Goal: Task Accomplishment & Management: Complete application form

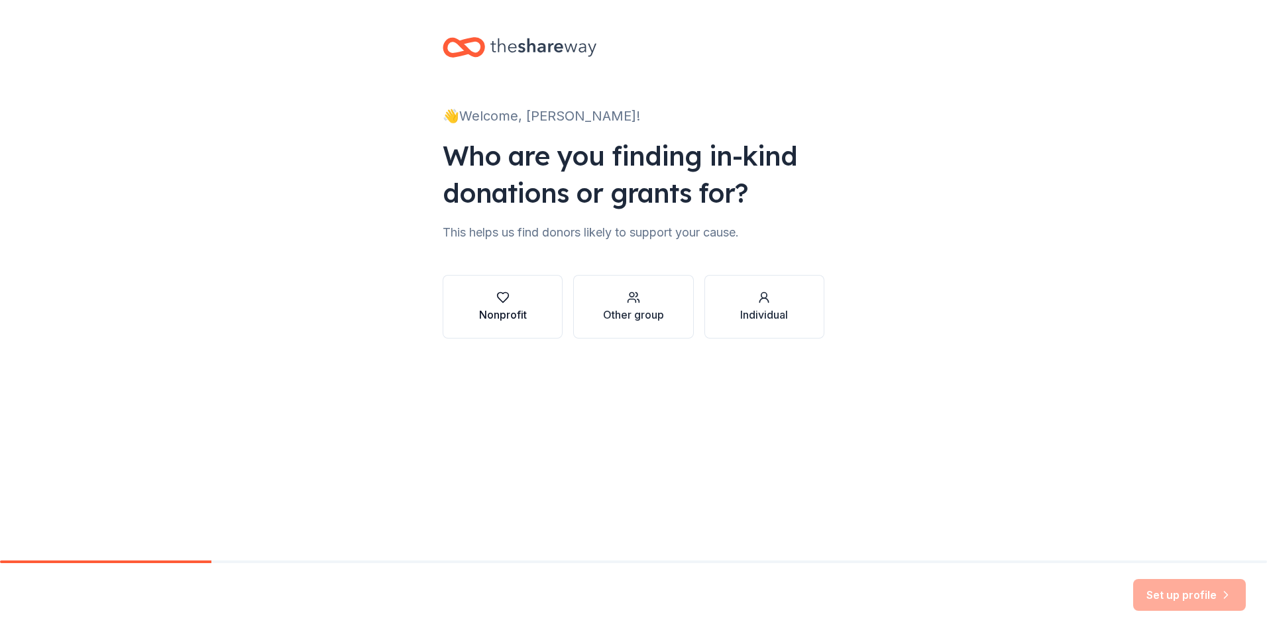
click at [523, 304] on div "button" at bounding box center [503, 297] width 48 height 13
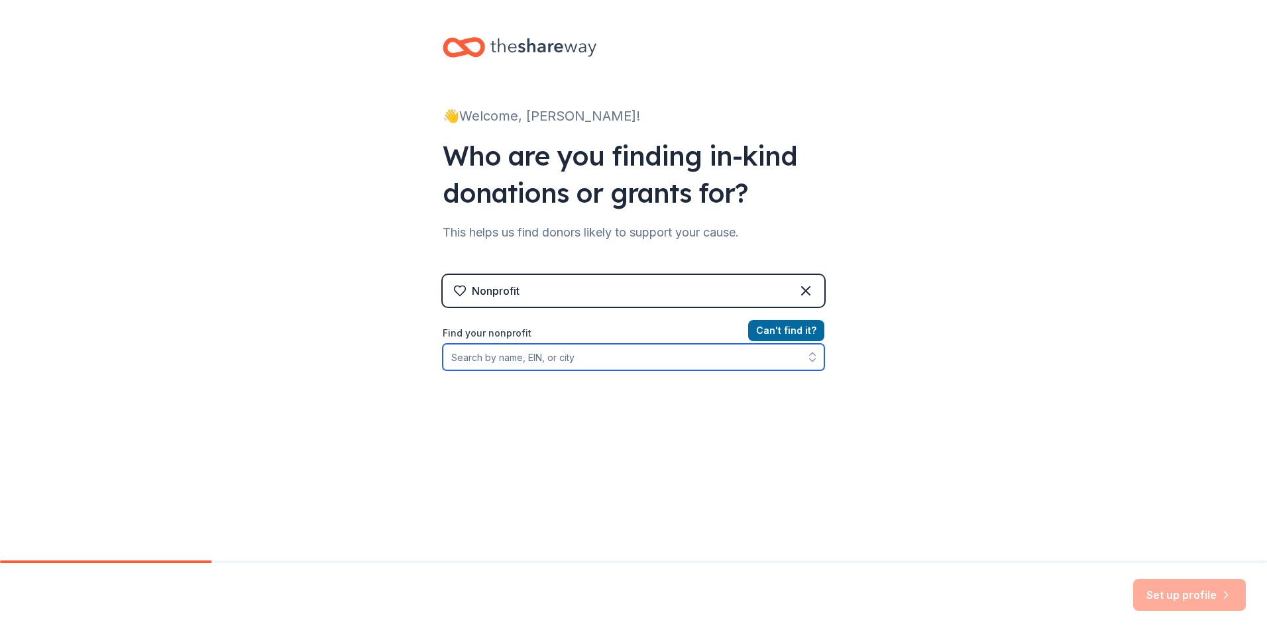
click at [513, 355] on input "Find your nonprofit" at bounding box center [634, 357] width 382 height 27
type input "381915119"
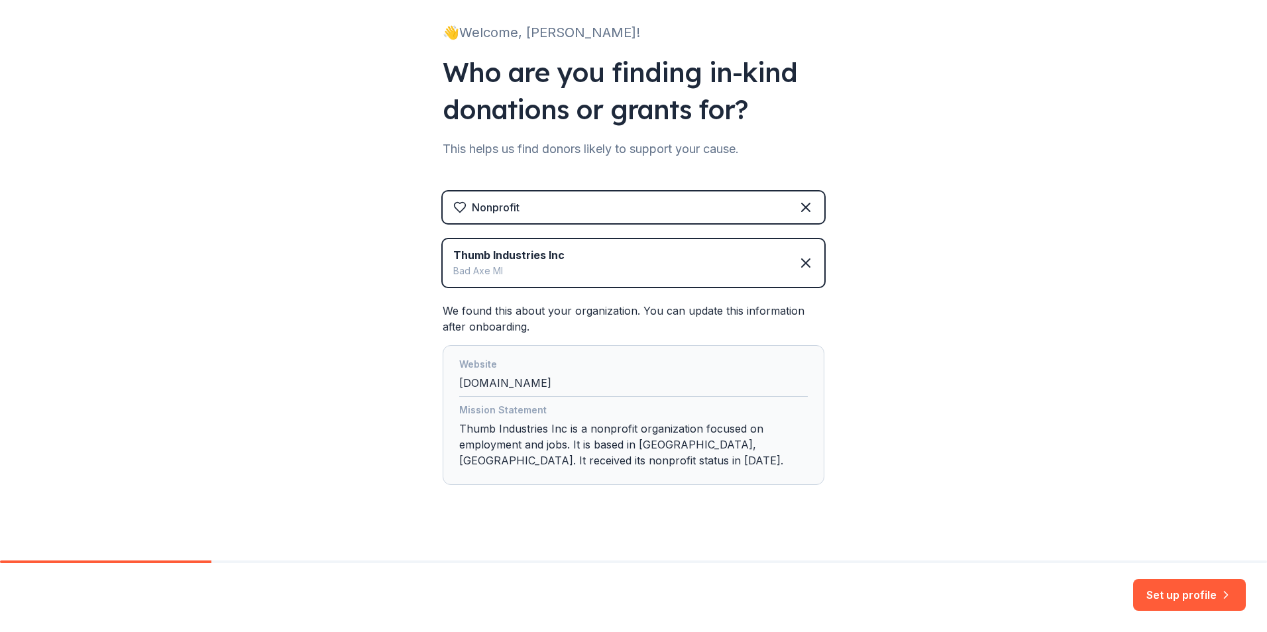
scroll to position [88, 0]
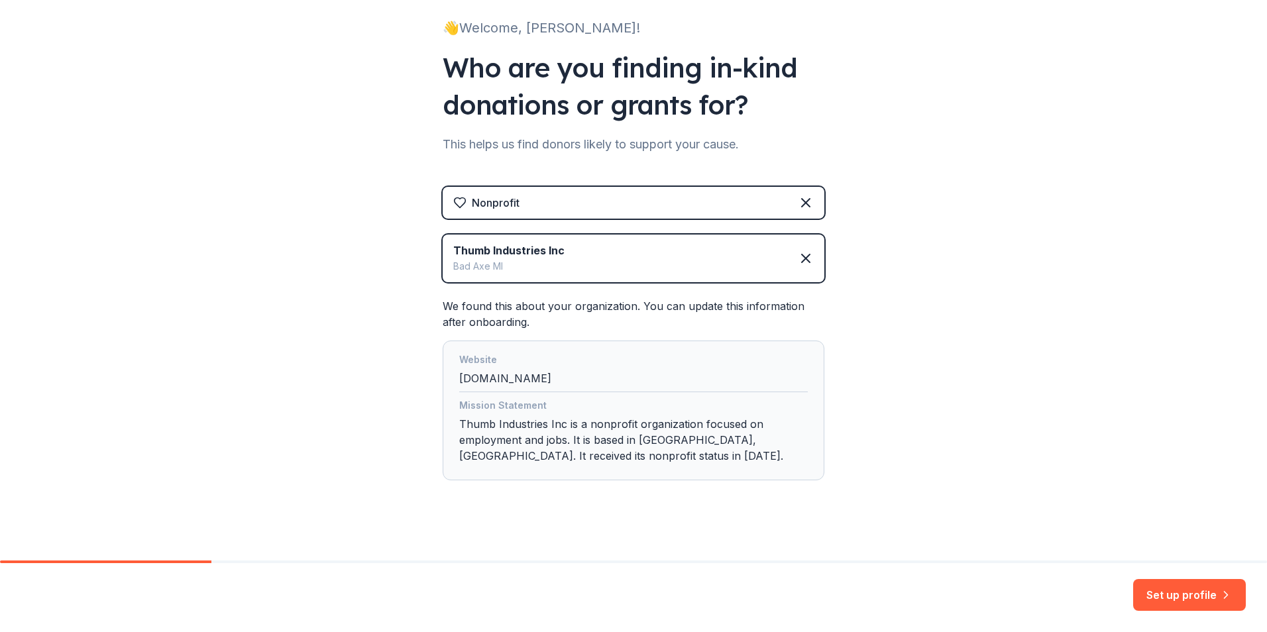
click at [564, 440] on div "Mission Statement Thumb Industries Inc is a nonprofit organization focused on e…" at bounding box center [633, 434] width 349 height 72
click at [561, 442] on div "Mission Statement Thumb Industries Inc is a nonprofit organization focused on e…" at bounding box center [633, 434] width 349 height 72
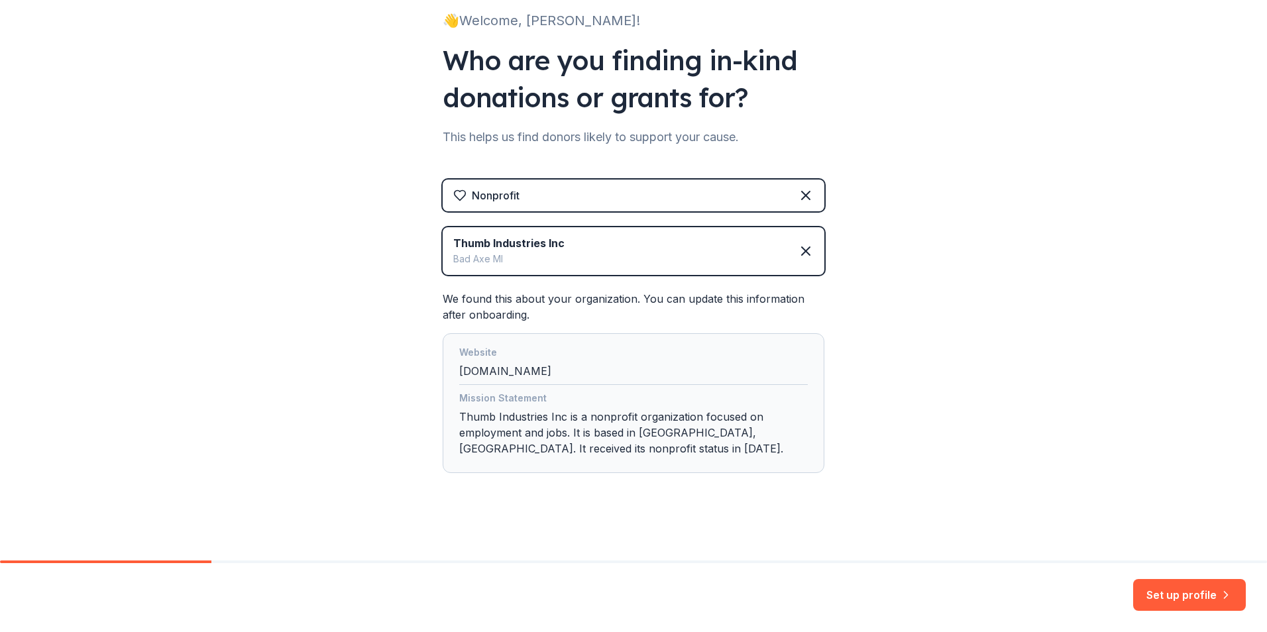
scroll to position [98, 0]
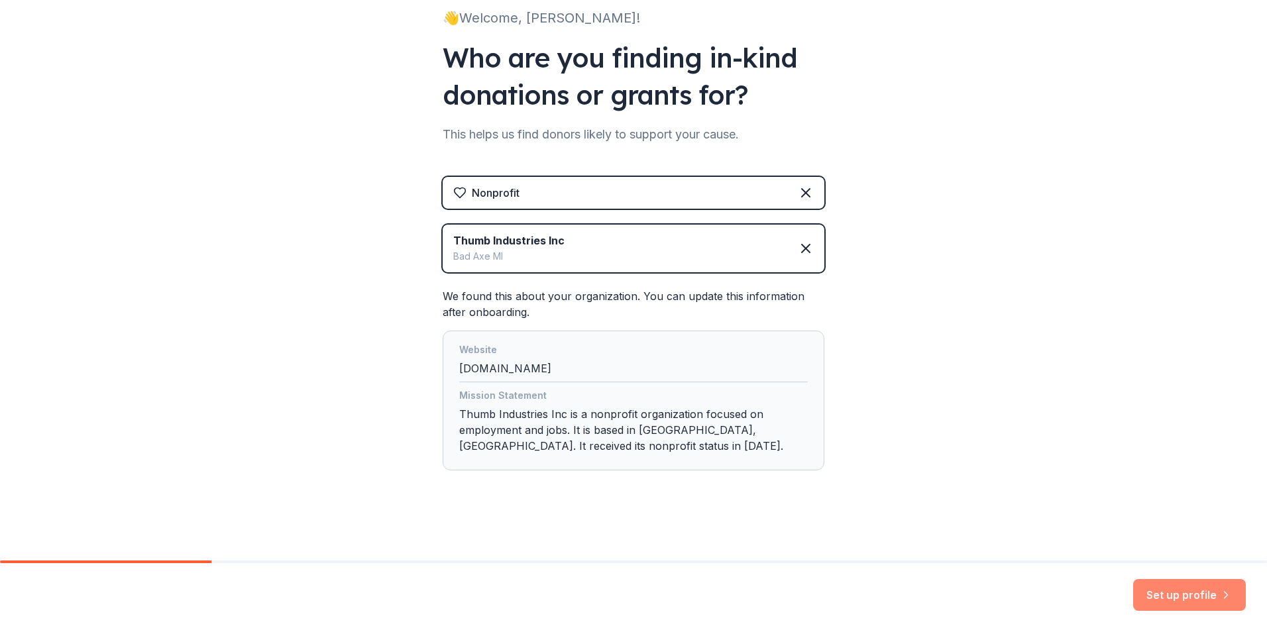
click at [1180, 598] on button "Set up profile" at bounding box center [1189, 595] width 113 height 32
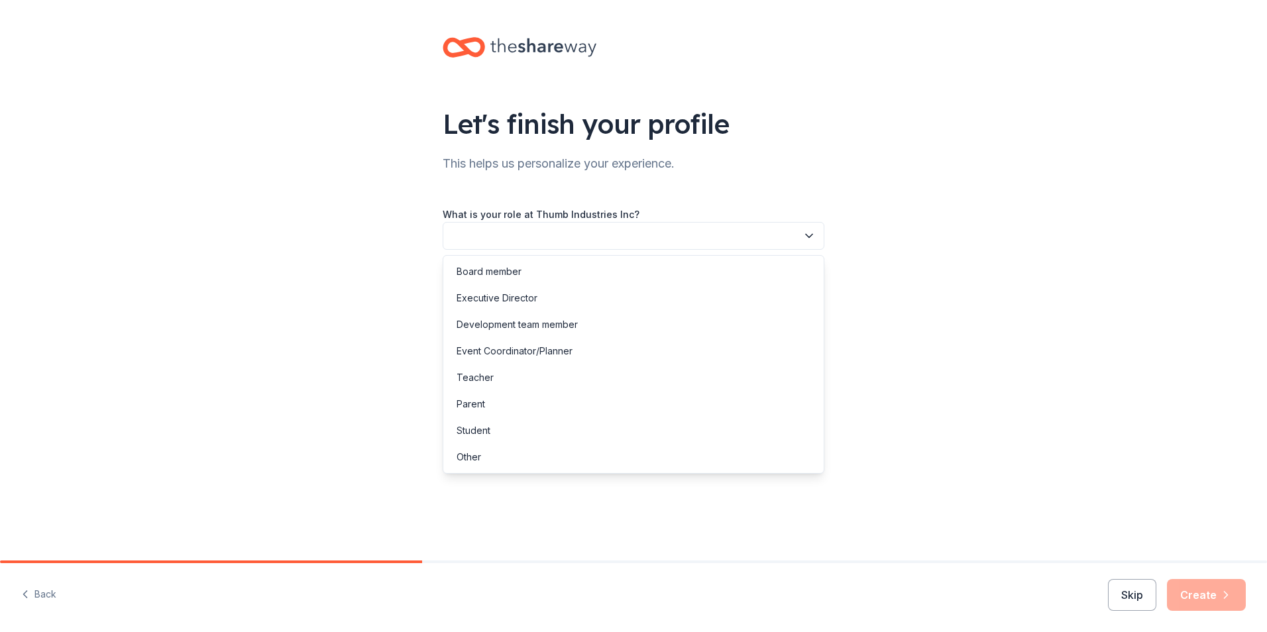
click at [486, 236] on button "button" at bounding box center [634, 236] width 382 height 28
click at [467, 459] on div "Other" at bounding box center [469, 457] width 25 height 16
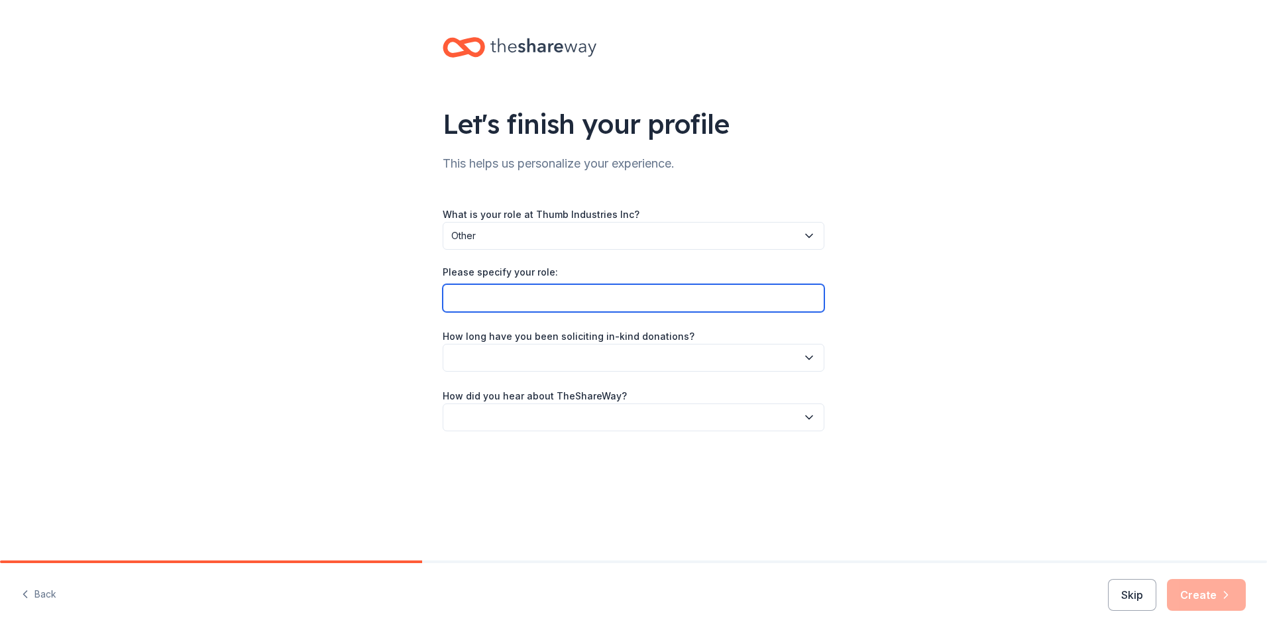
click at [494, 295] on input "Please specify your role:" at bounding box center [634, 298] width 382 height 28
type input "Director of Finance/ Event Planner"
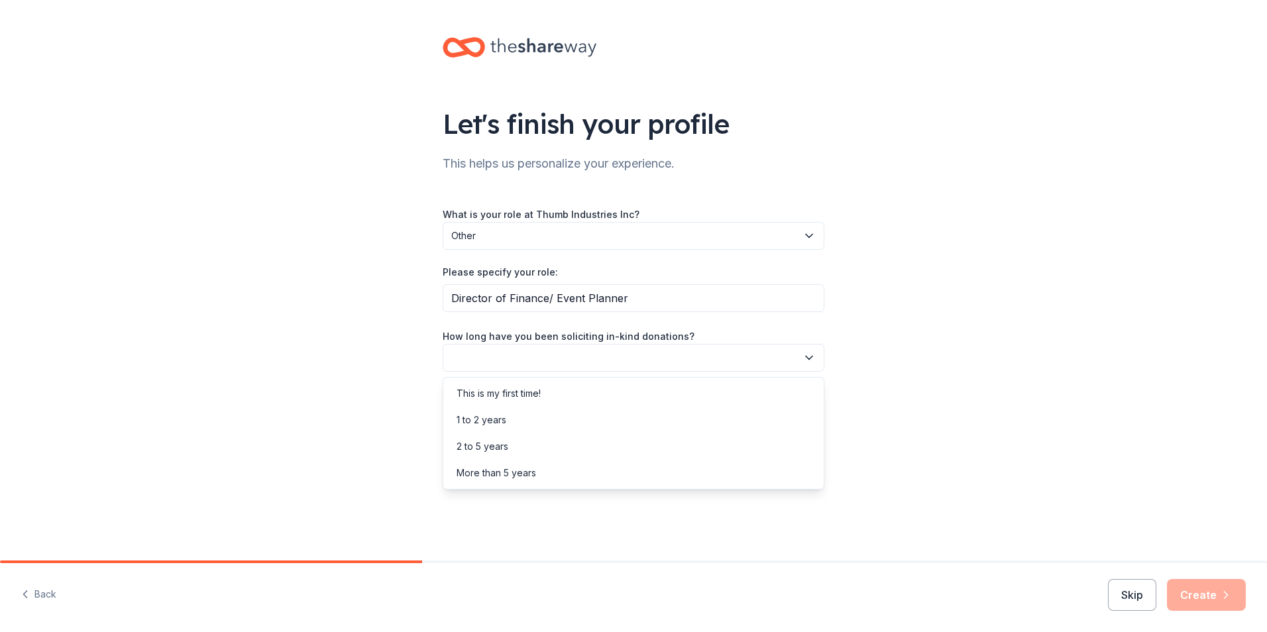
click at [803, 362] on icon "button" at bounding box center [809, 357] width 13 height 13
click at [532, 471] on div "More than 5 years" at bounding box center [497, 473] width 80 height 16
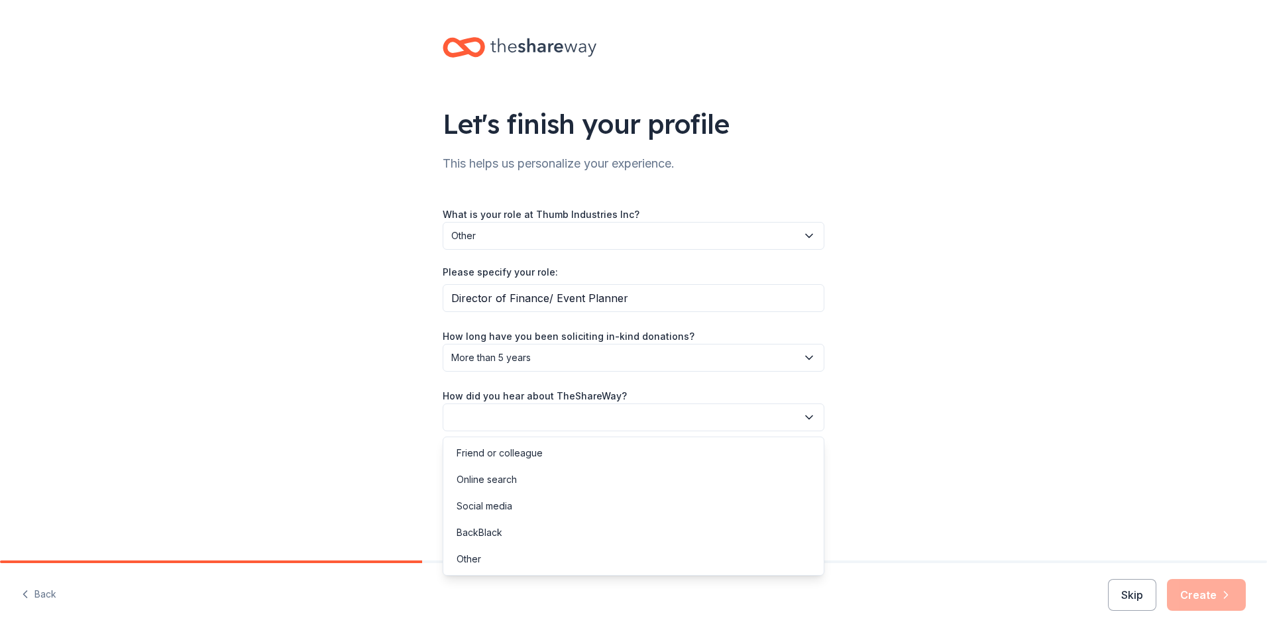
click at [488, 410] on button "button" at bounding box center [634, 418] width 382 height 28
click at [494, 482] on div "Online search" at bounding box center [487, 480] width 60 height 16
click at [1190, 593] on button "Create" at bounding box center [1206, 595] width 79 height 32
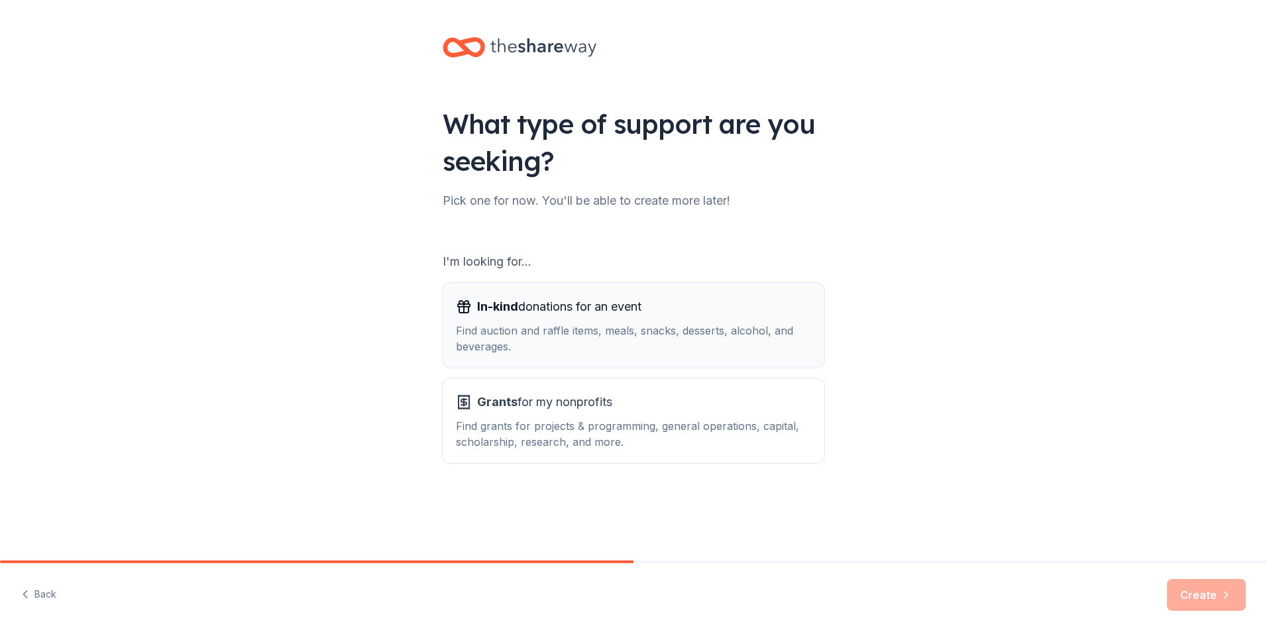
click at [561, 317] on div "In-kind donations for an event Find auction and raffle items, meals, snacks, de…" at bounding box center [633, 325] width 355 height 58
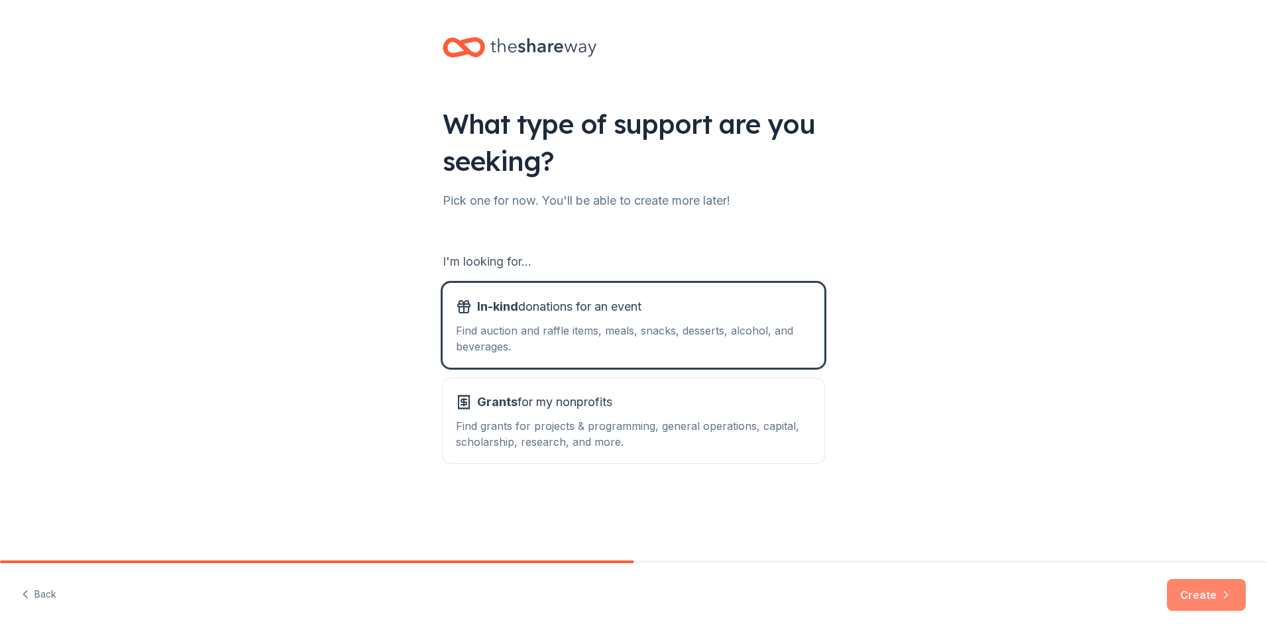
click at [1204, 598] on button "Create" at bounding box center [1206, 595] width 79 height 32
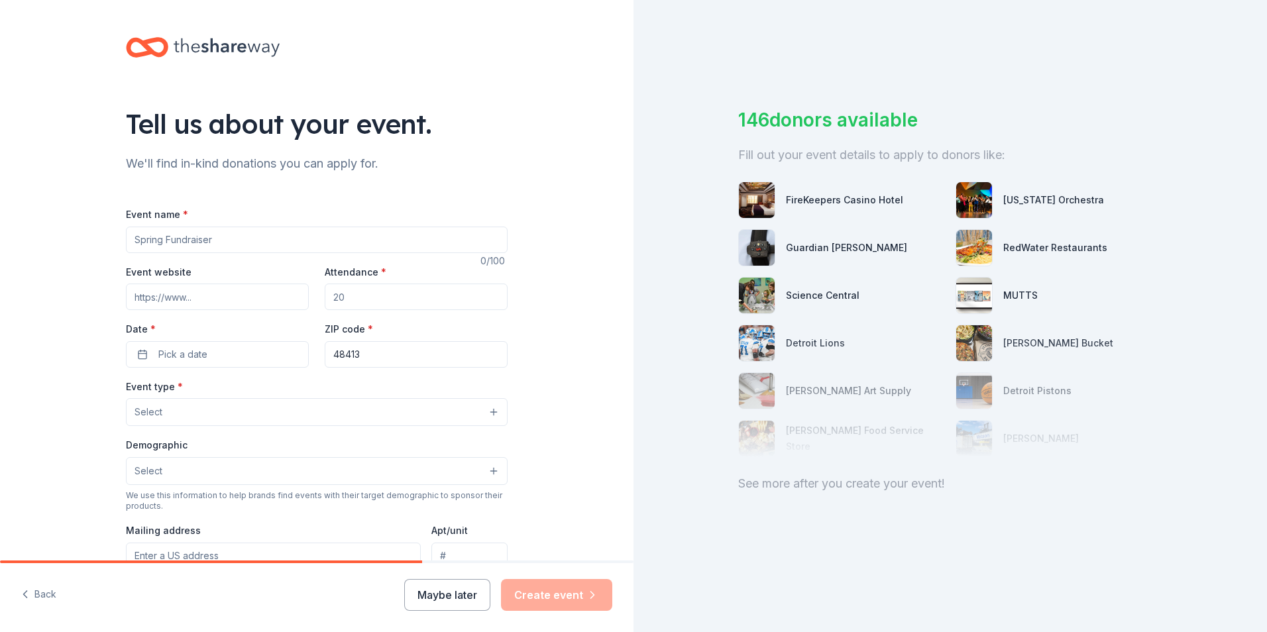
click at [220, 243] on input "Event name *" at bounding box center [317, 240] width 382 height 27
drag, startPoint x: 346, startPoint y: 302, endPoint x: 317, endPoint y: 301, distance: 29.2
click at [317, 301] on div "Event website Attendance * Date * Pick a date ZIP code * 48413" at bounding box center [317, 316] width 382 height 104
type input "500"
click at [195, 361] on span "Pick a date" at bounding box center [182, 355] width 49 height 16
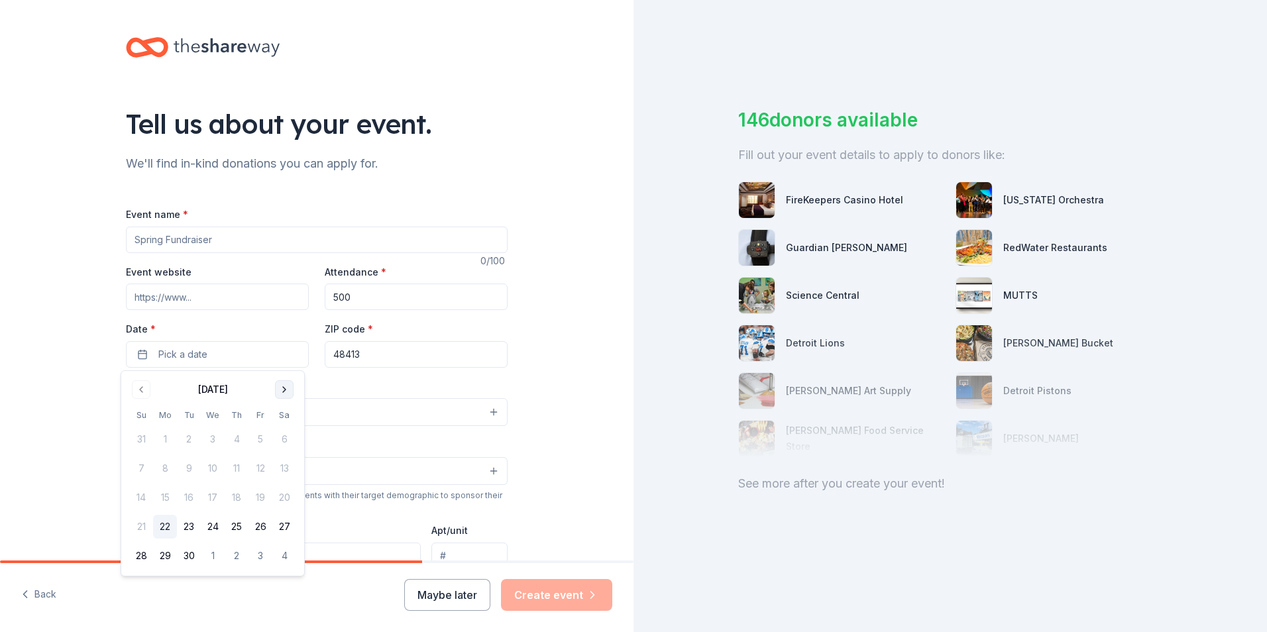
click at [286, 389] on button "Go to next month" at bounding box center [284, 389] width 19 height 19
click at [284, 530] on button "22" at bounding box center [284, 527] width 24 height 24
click at [526, 351] on div "Tell us about your event. We'll find in-kind donations you can apply for. Event…" at bounding box center [317, 441] width 634 height 882
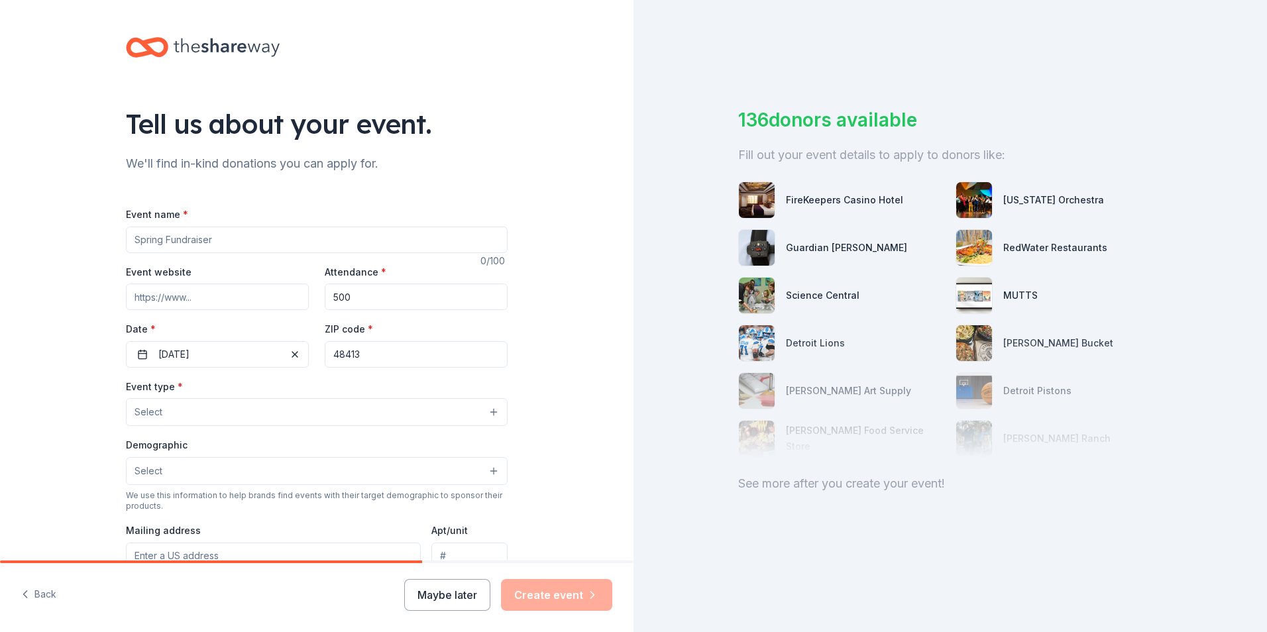
click at [168, 231] on input "Event name *" at bounding box center [317, 240] width 382 height 27
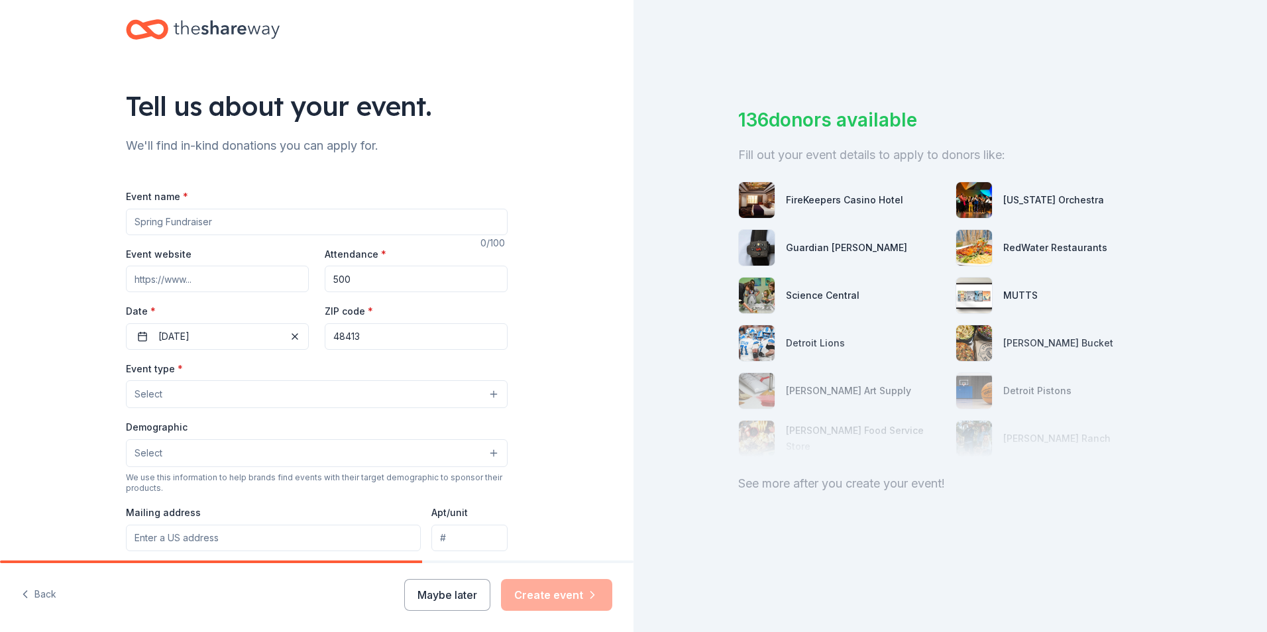
scroll to position [44, 0]
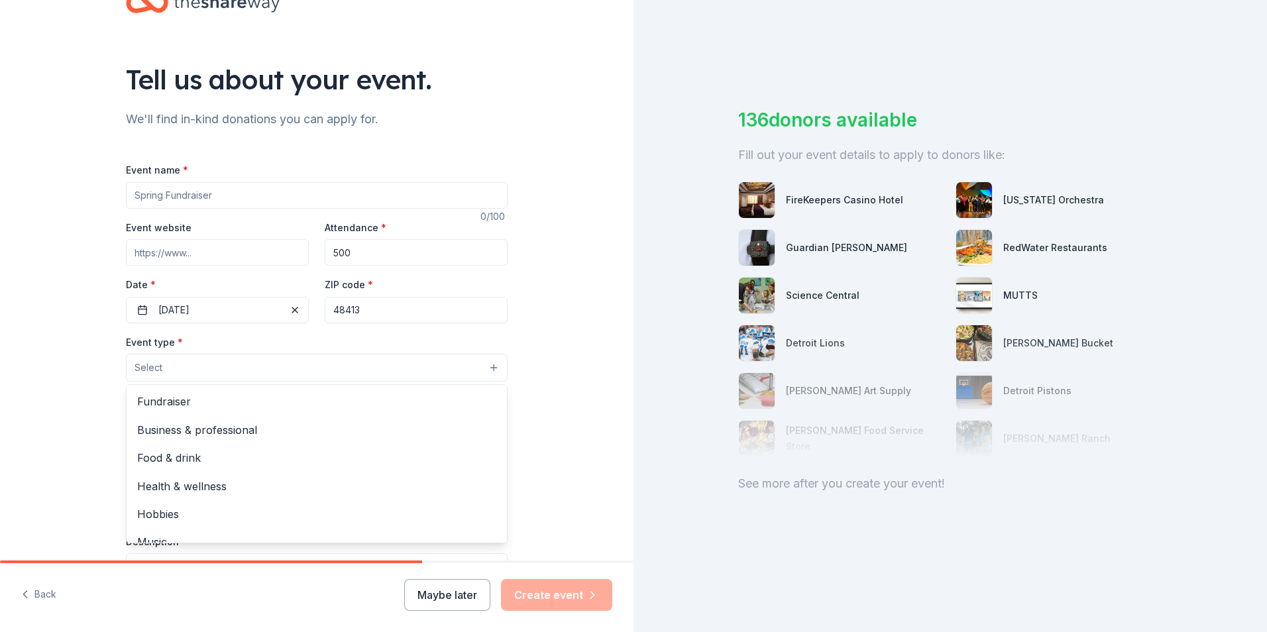
click at [267, 370] on button "Select" at bounding box center [317, 368] width 382 height 28
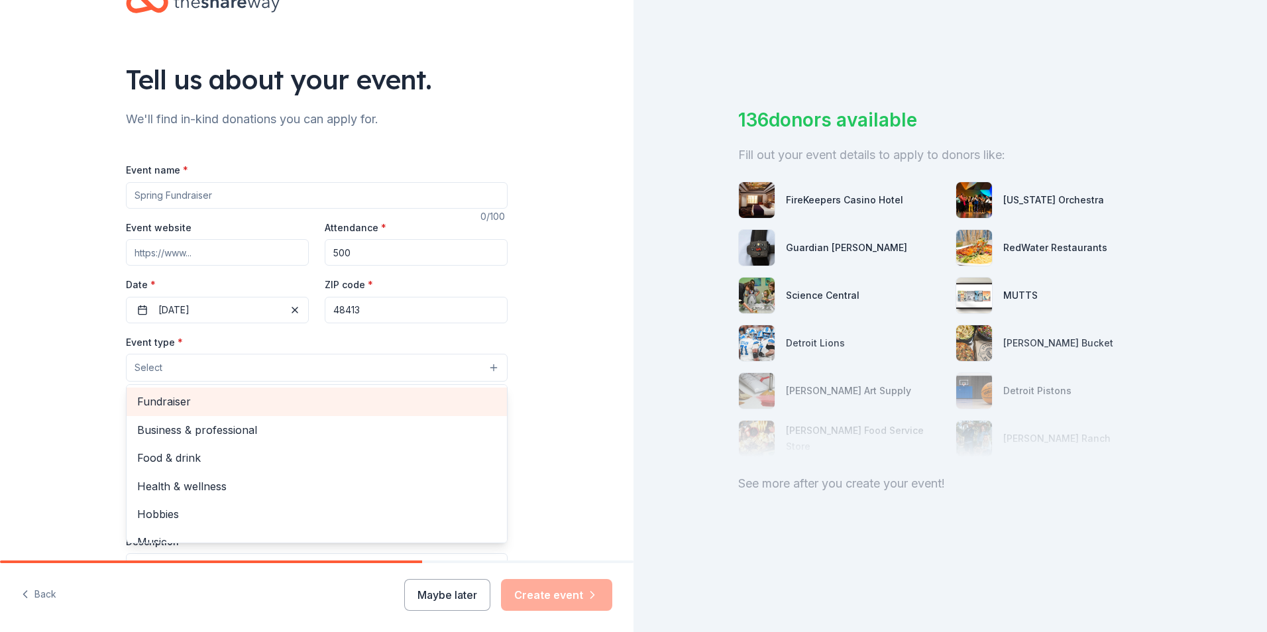
click at [217, 400] on span "Fundraiser" at bounding box center [316, 401] width 359 height 17
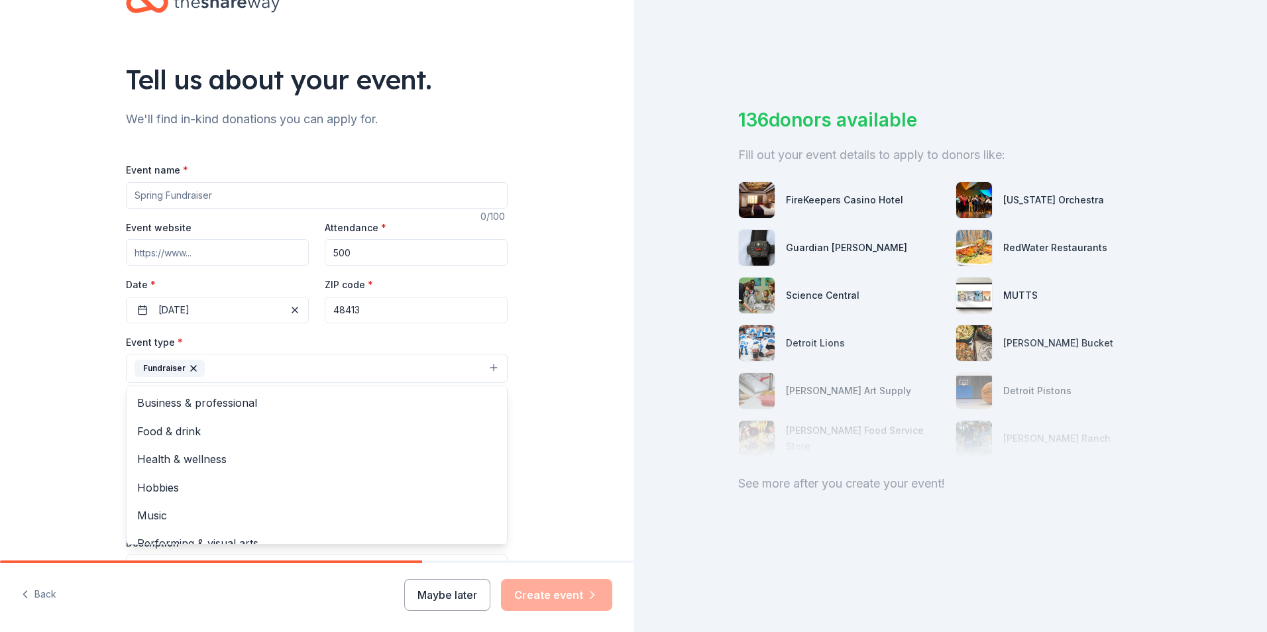
click at [537, 346] on div "Tell us about your event. We'll find in-kind donations you can apply for. Event…" at bounding box center [317, 397] width 634 height 883
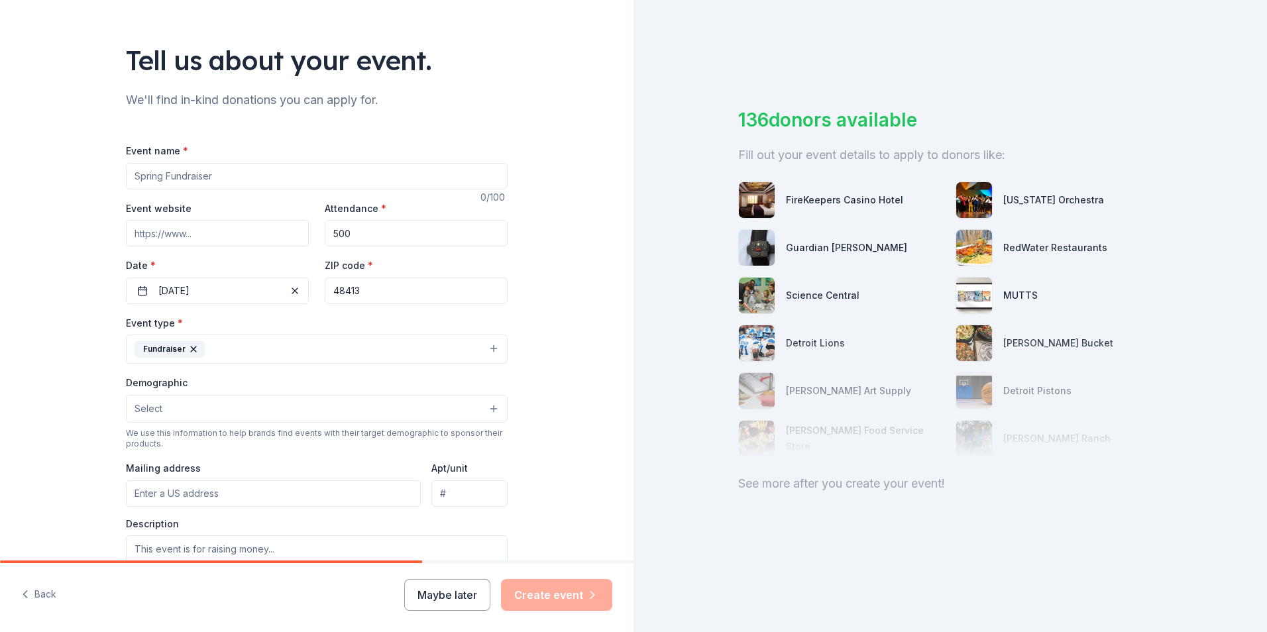
scroll to position [133, 0]
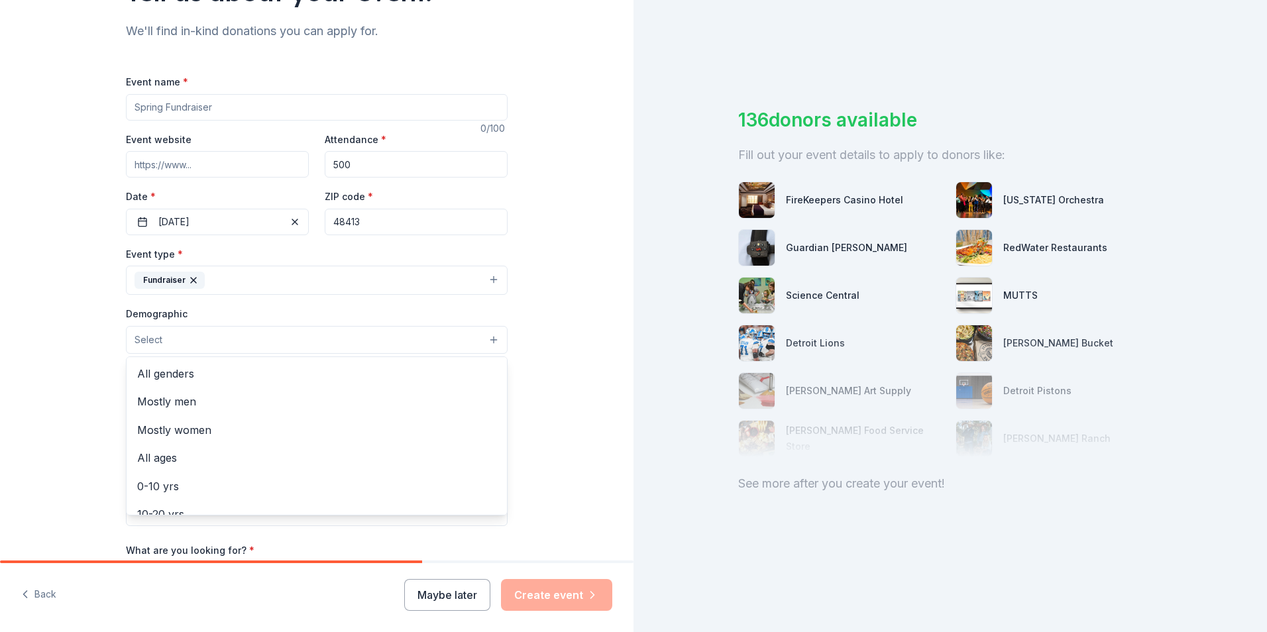
click at [183, 345] on button "Select" at bounding box center [317, 340] width 382 height 28
click at [186, 372] on span "All genders" at bounding box center [316, 373] width 359 height 17
click at [553, 327] on div "Tell us about your event. We'll find in-kind donations you can apply for. Event…" at bounding box center [317, 309] width 634 height 885
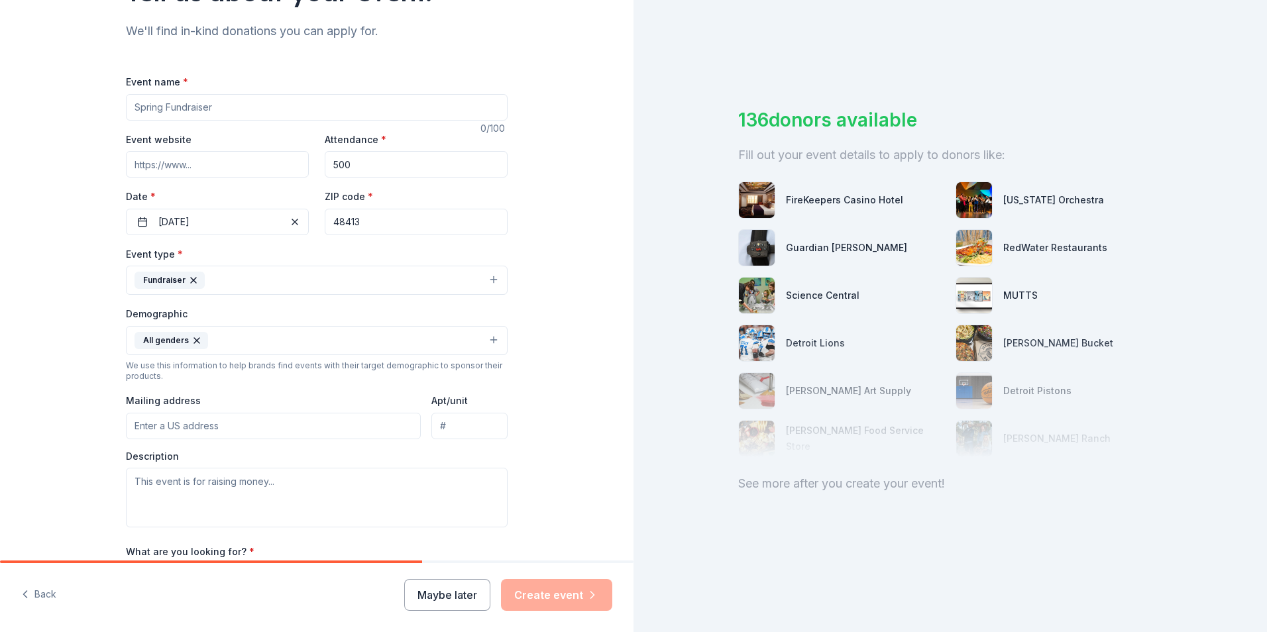
click at [200, 422] on input "Mailing address" at bounding box center [273, 426] width 295 height 27
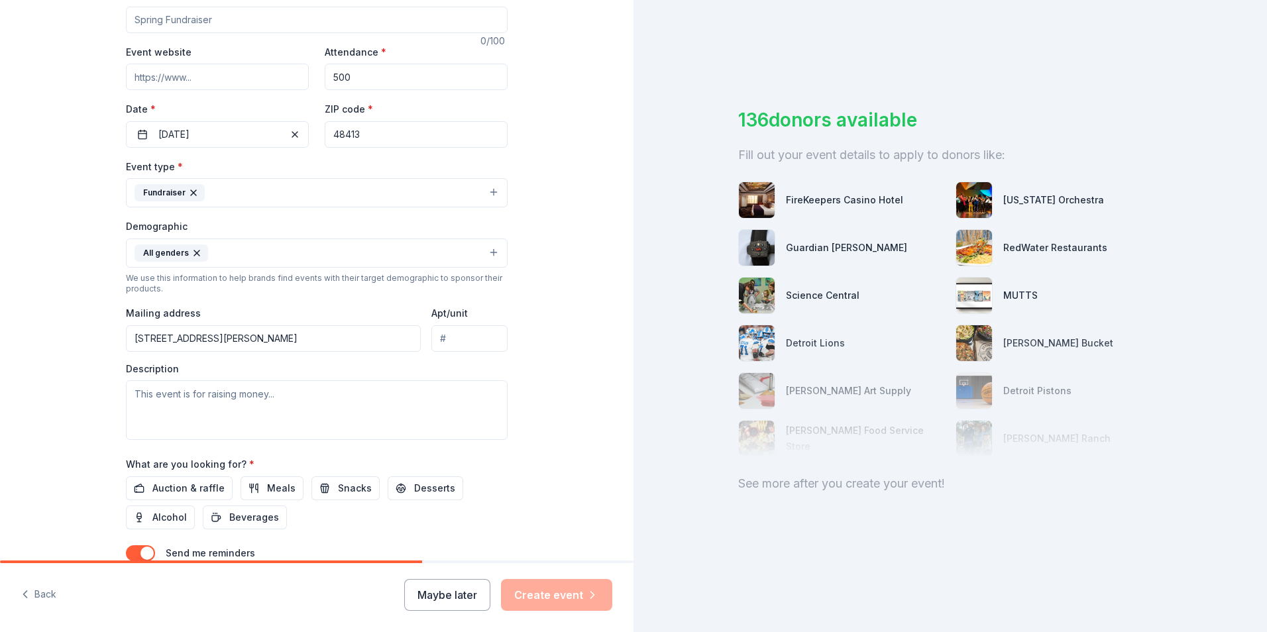
scroll to position [221, 0]
type input "[STREET_ADDRESS][PERSON_NAME]"
click at [211, 409] on textarea at bounding box center [317, 410] width 382 height 60
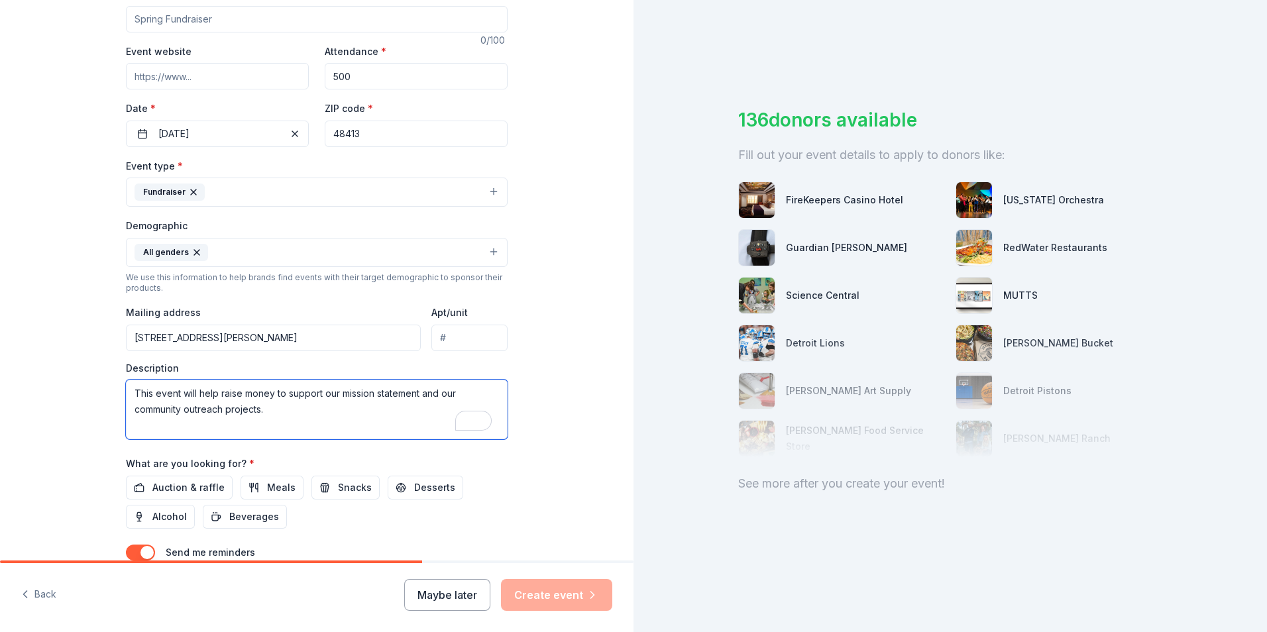
paste textarea "Mission Statement: Thumb Industries, Inc. is dedicated to the development & pro…"
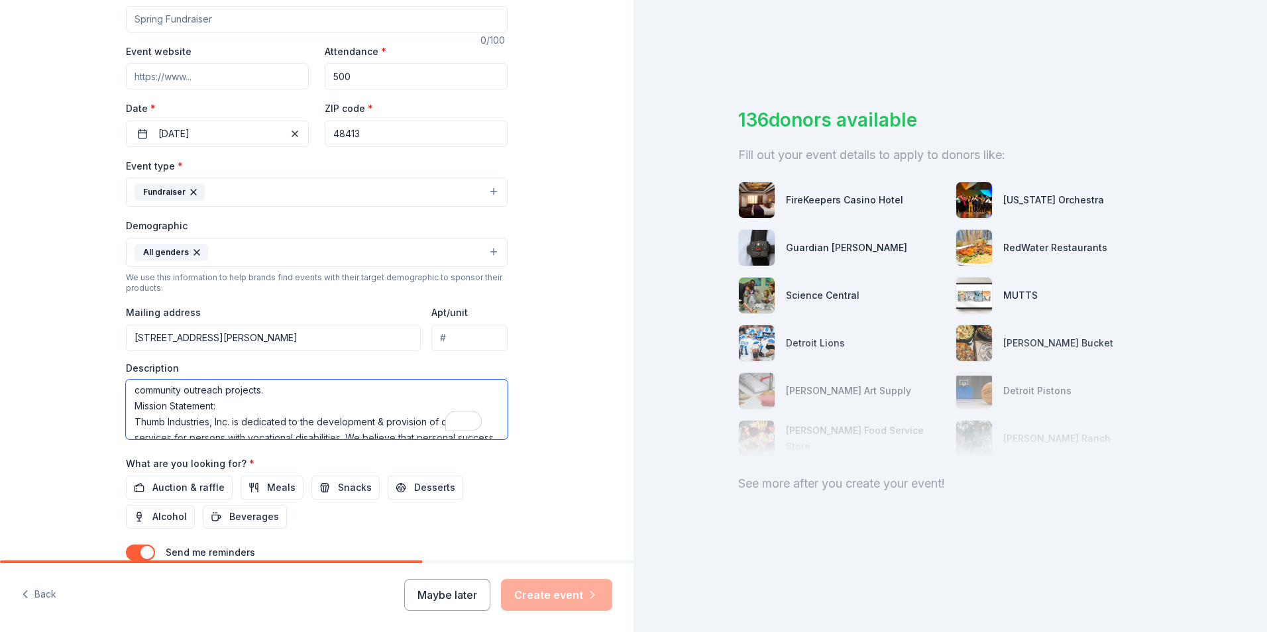
scroll to position [36, 0]
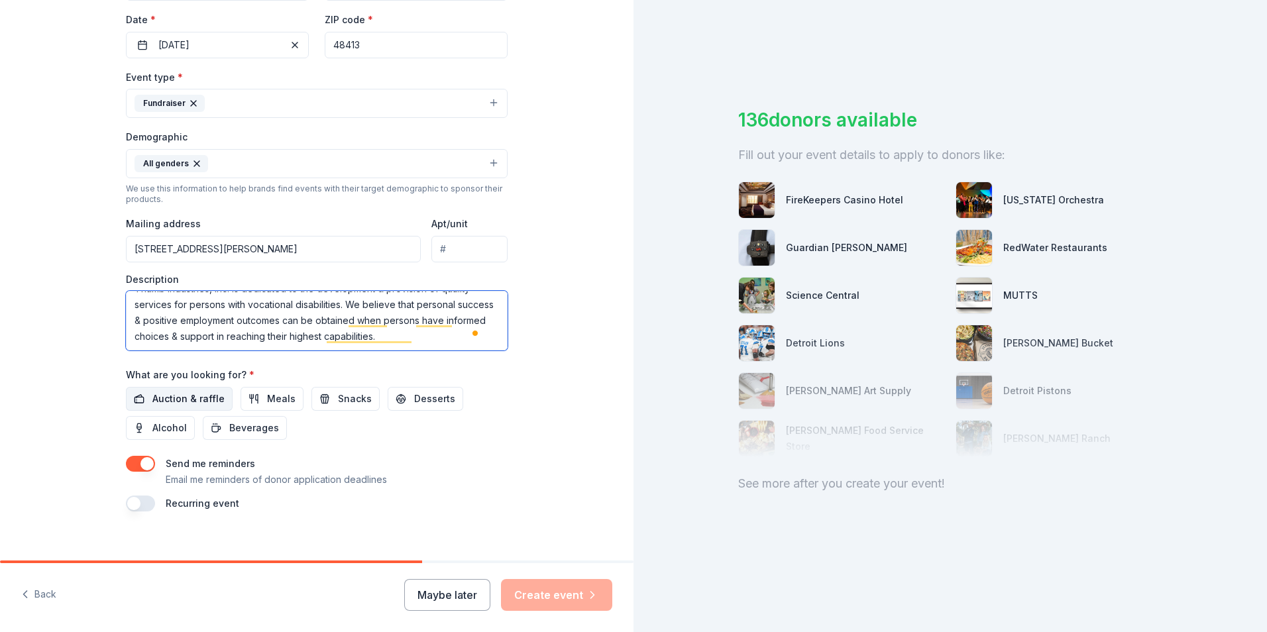
type textarea "This event will help raise money to support our mission statement and our commu…"
click at [174, 392] on span "Auction & raffle" at bounding box center [188, 399] width 72 height 16
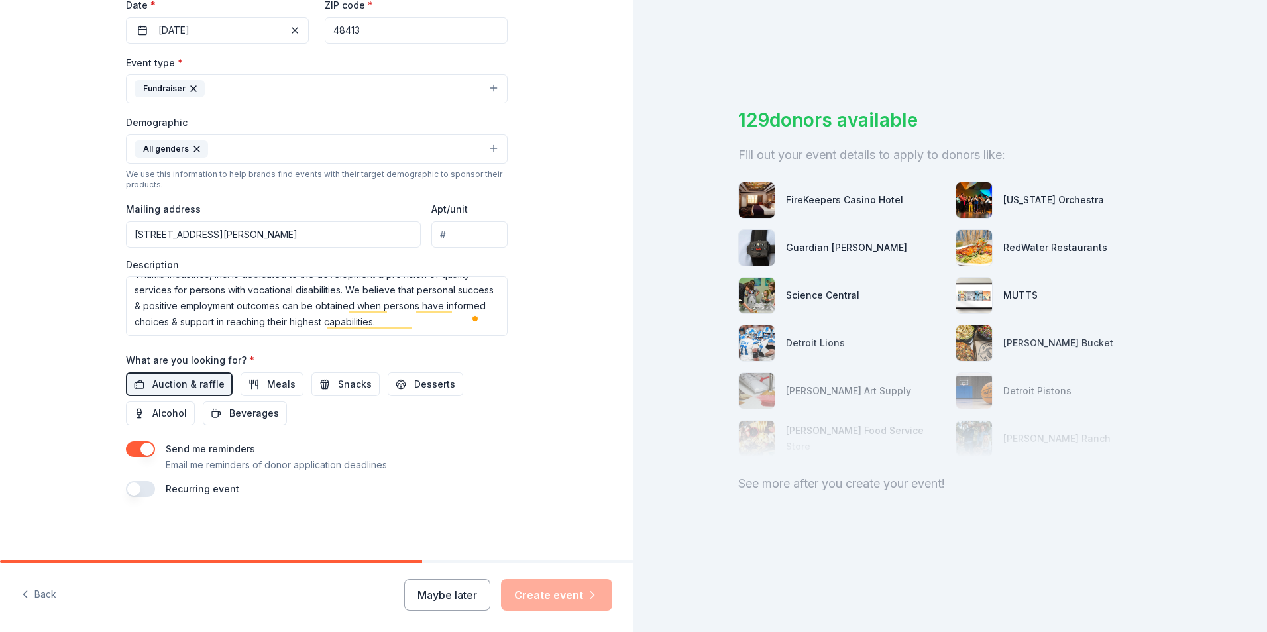
click at [136, 484] on button "button" at bounding box center [140, 489] width 29 height 16
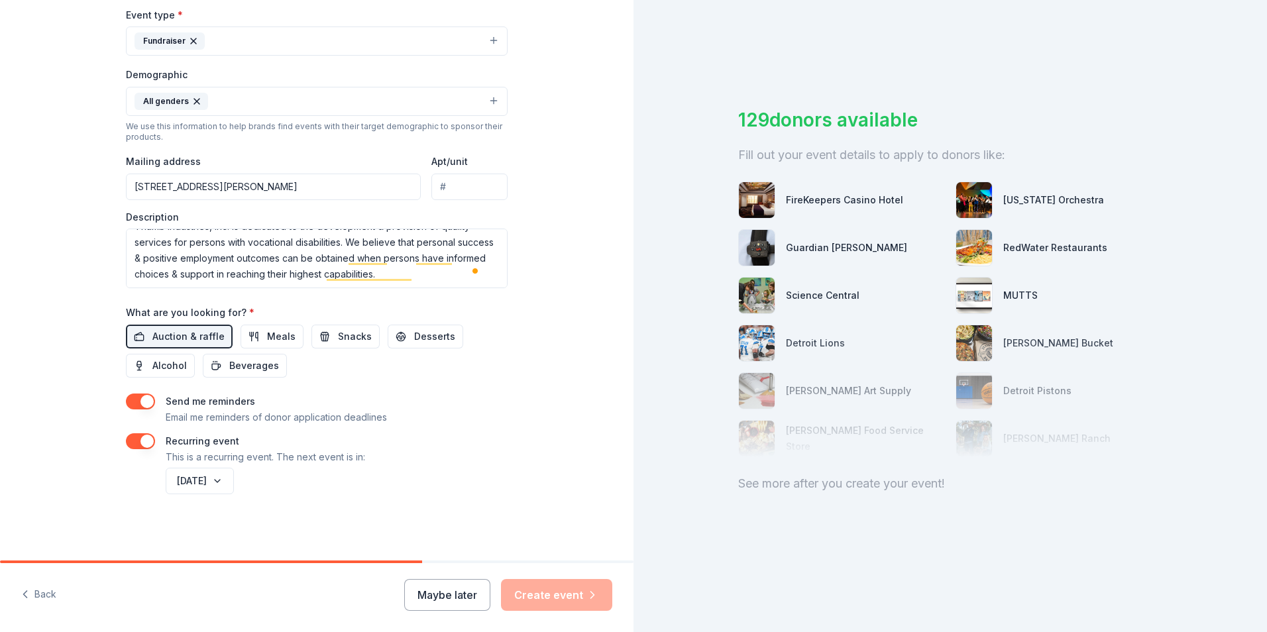
click at [142, 448] on button "button" at bounding box center [140, 441] width 29 height 16
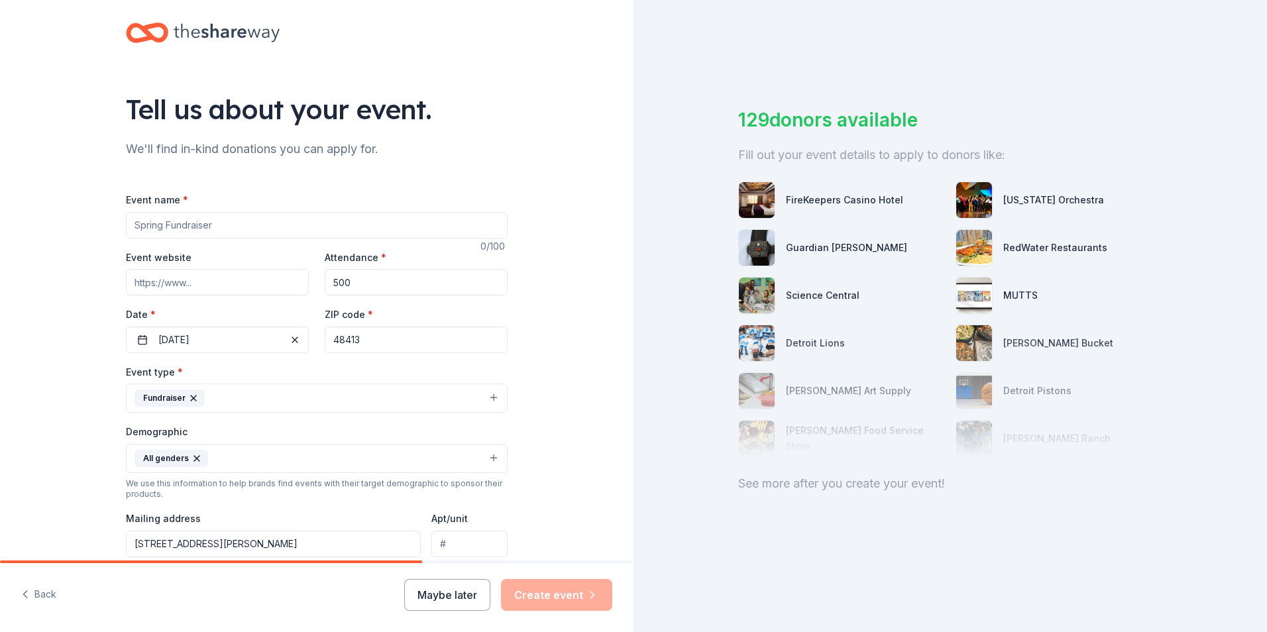
click at [189, 226] on input "Event name *" at bounding box center [317, 225] width 382 height 27
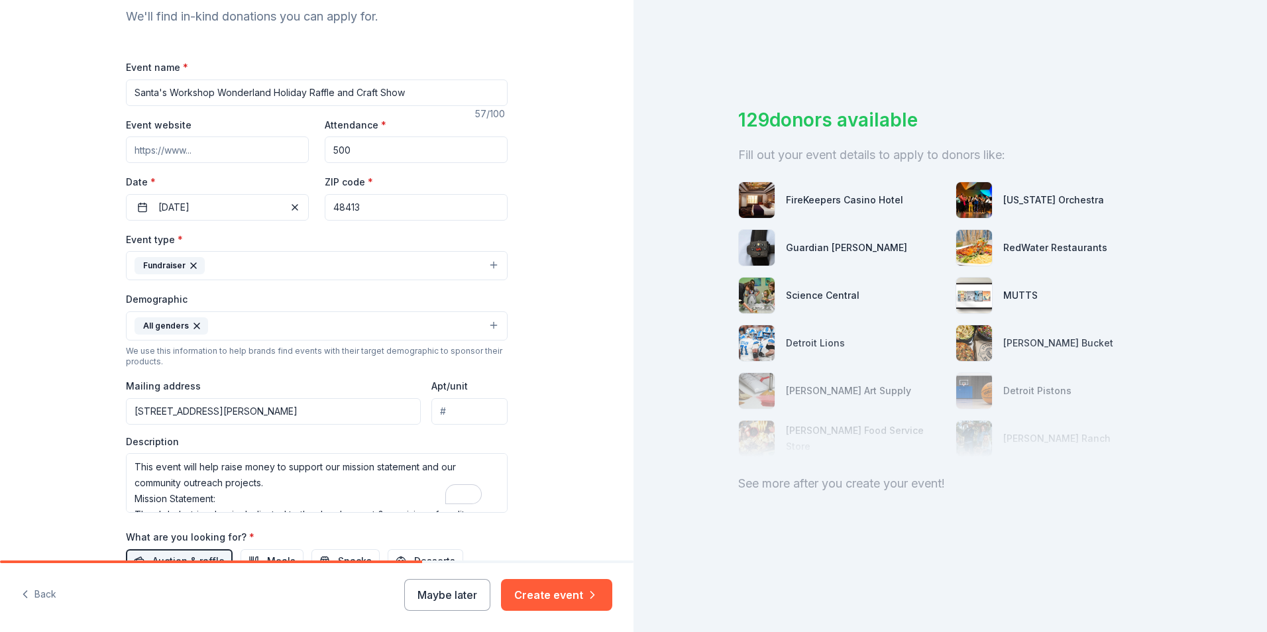
scroll to position [117, 0]
type input "Santa's Workshop Wonderland Holiday Raffle and Craft Show"
click at [128, 470] on textarea "This event will help raise money to support our mission statement and our commu…" at bounding box center [317, 483] width 382 height 60
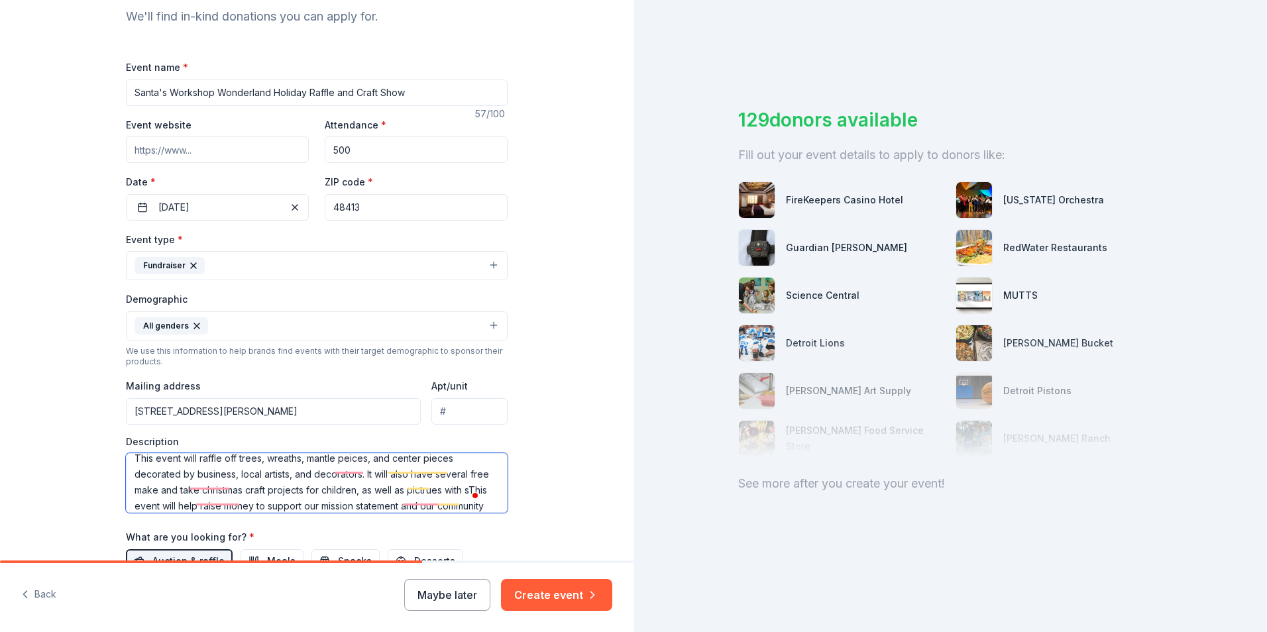
scroll to position [9, 0]
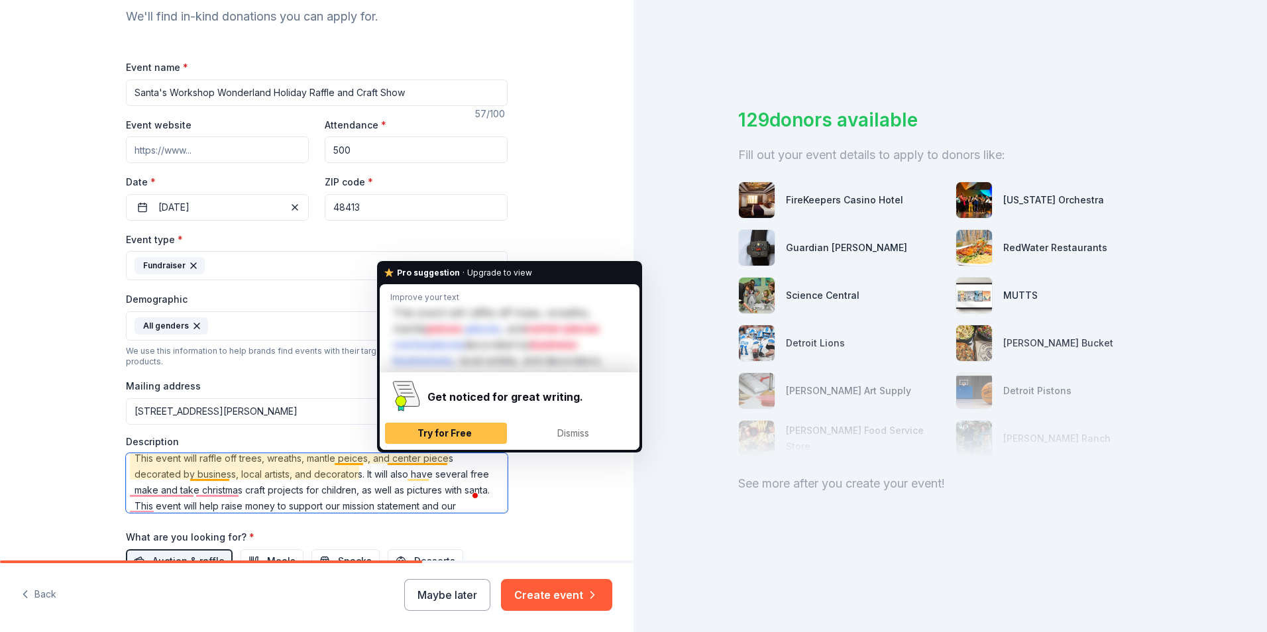
click at [418, 461] on textarea "This event will raffle off trees, wreaths, mantle peices, and center pieces dec…" at bounding box center [317, 483] width 382 height 60
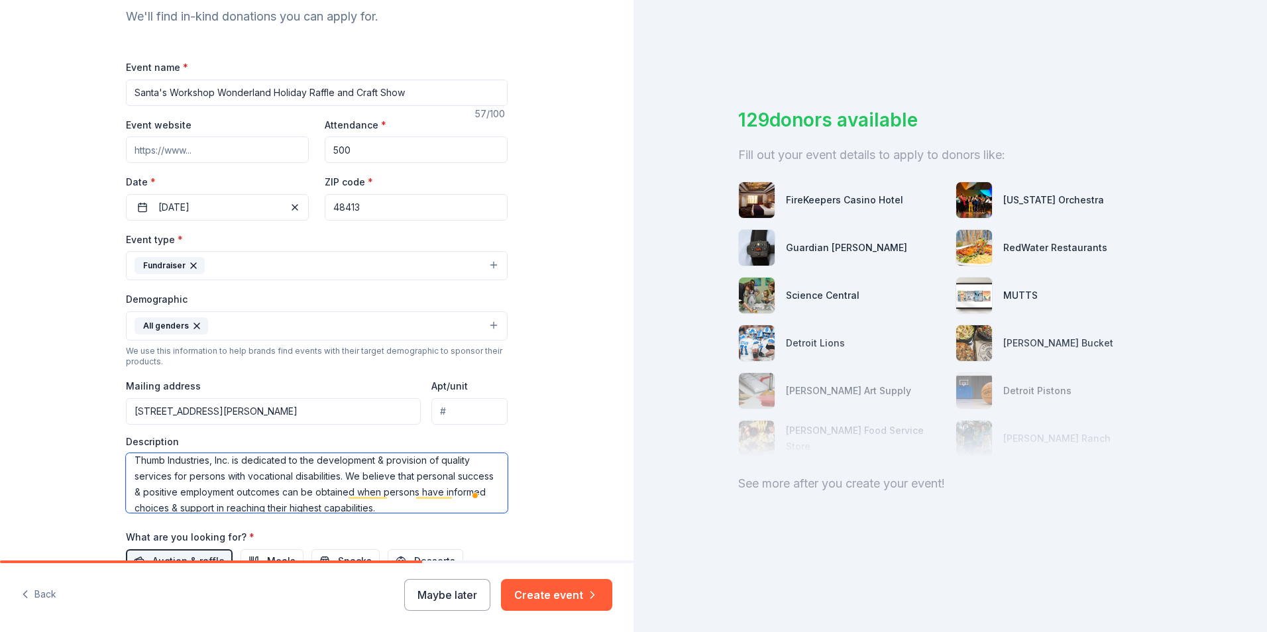
scroll to position [111, 0]
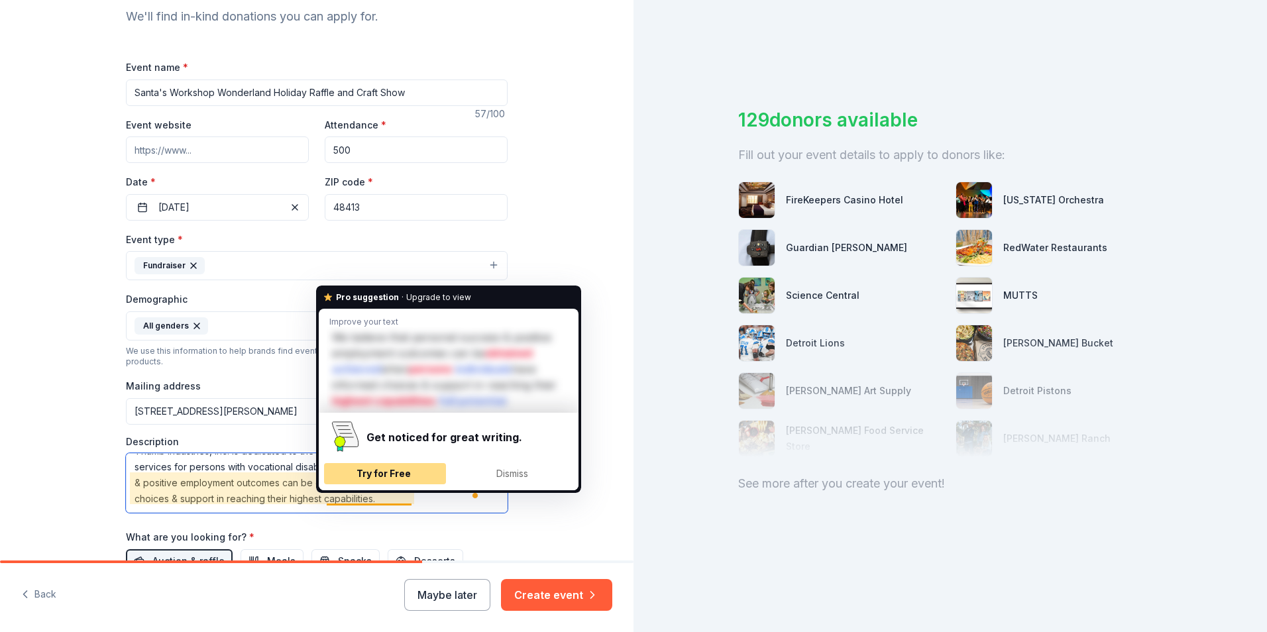
click at [396, 469] on span "Try for Free" at bounding box center [384, 473] width 54 height 11
type textarea "This event will raffle off trees, wreaths, mantle pieces, and center pieces dec…"
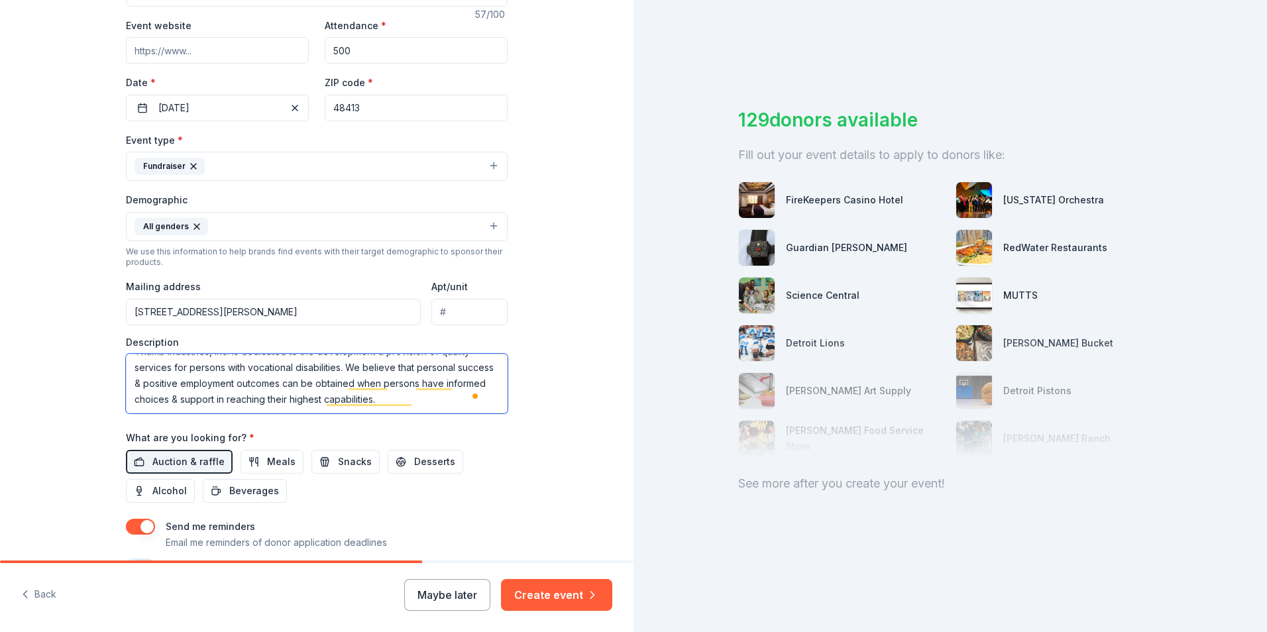
scroll to position [258, 0]
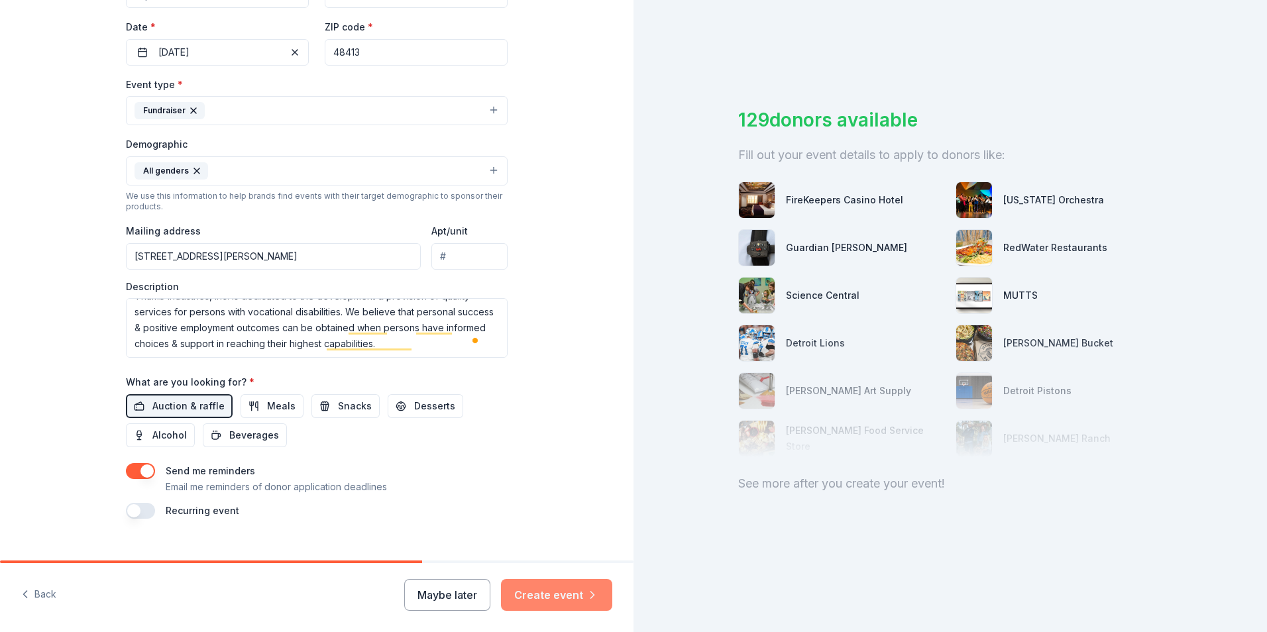
click at [543, 595] on button "Create event" at bounding box center [556, 595] width 111 height 32
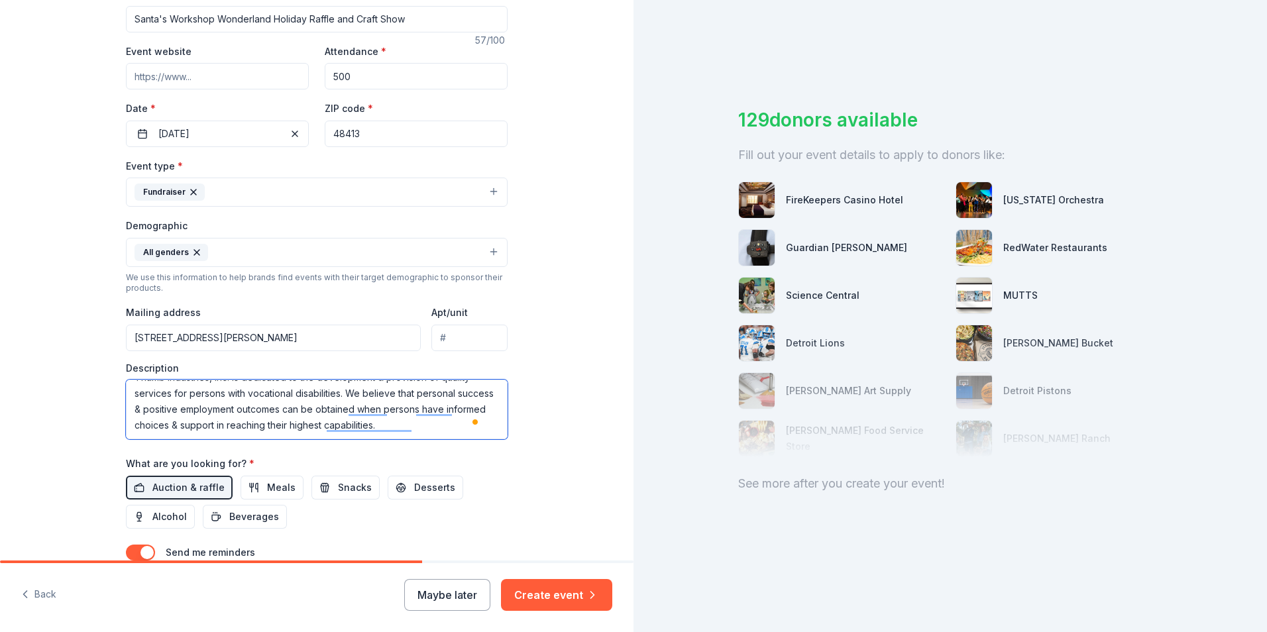
drag, startPoint x: 132, startPoint y: 389, endPoint x: 459, endPoint y: 439, distance: 331.3
click at [459, 439] on textarea "This event will raffle off trees, wreaths, mantle pieces, and center pieces dec…" at bounding box center [317, 410] width 382 height 60
click at [583, 360] on div "Tell us about your event. We'll find in-kind donations you can apply for. Event…" at bounding box center [317, 221] width 634 height 885
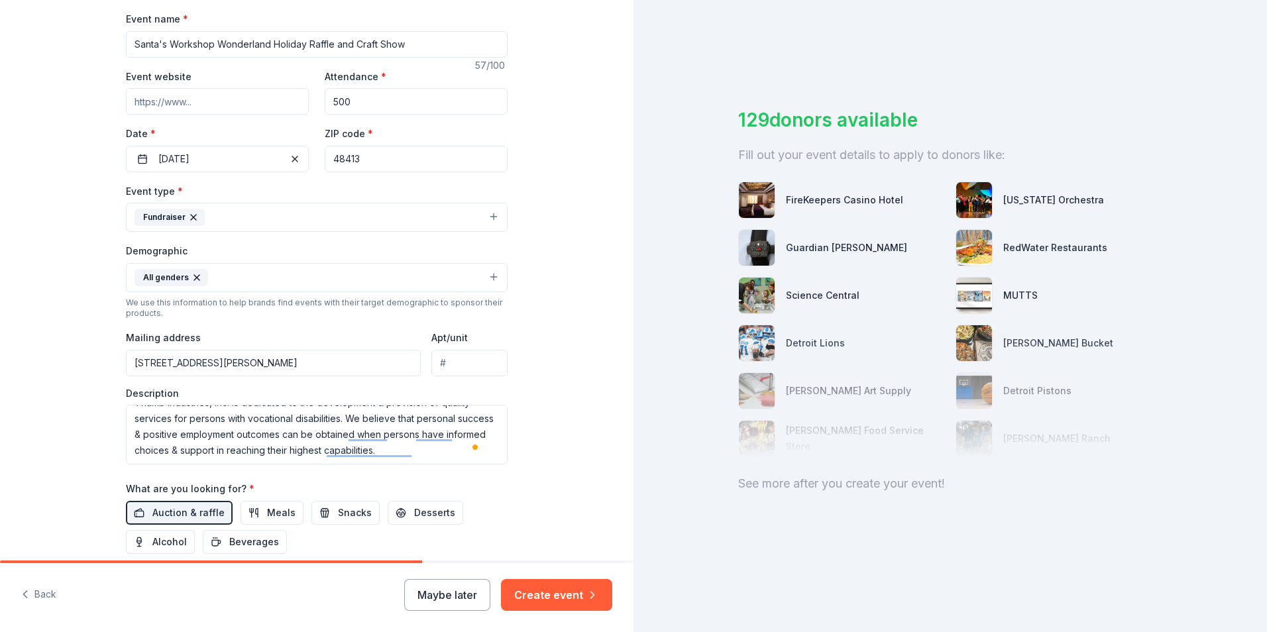
scroll to position [133, 0]
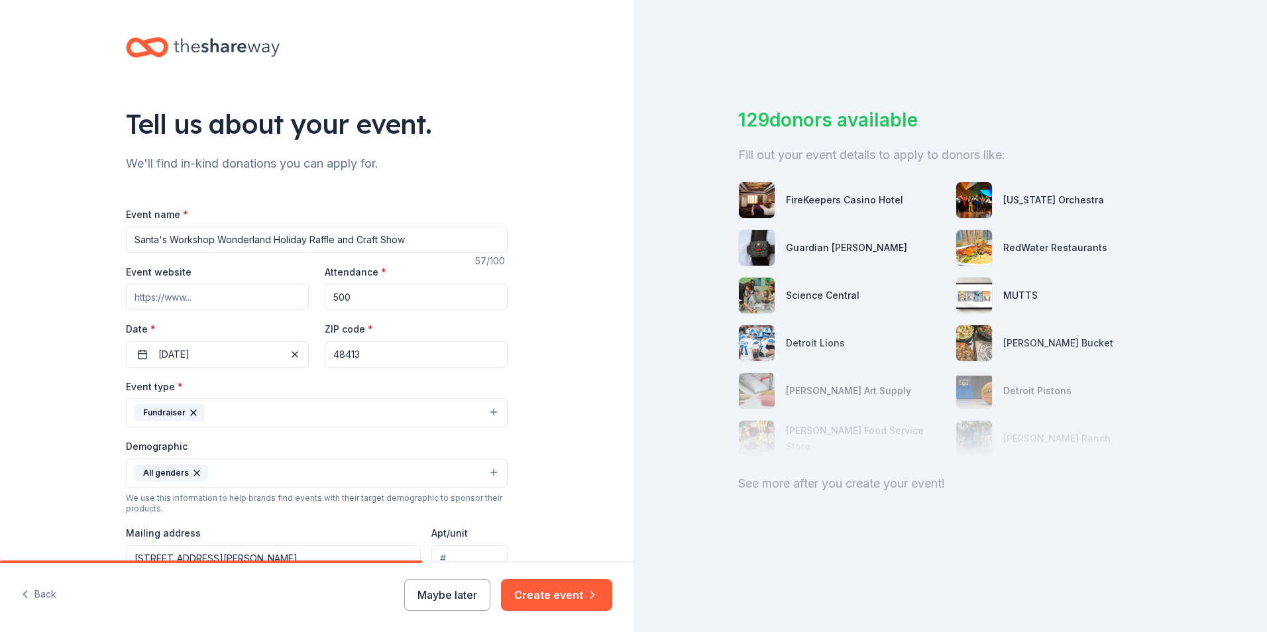
click at [689, 28] on div "129 donors available Fill out your event details to apply to donors like: FireK…" at bounding box center [951, 316] width 634 height 632
click at [565, 598] on button "Create event" at bounding box center [556, 595] width 111 height 32
click at [230, 54] on icon at bounding box center [227, 47] width 106 height 27
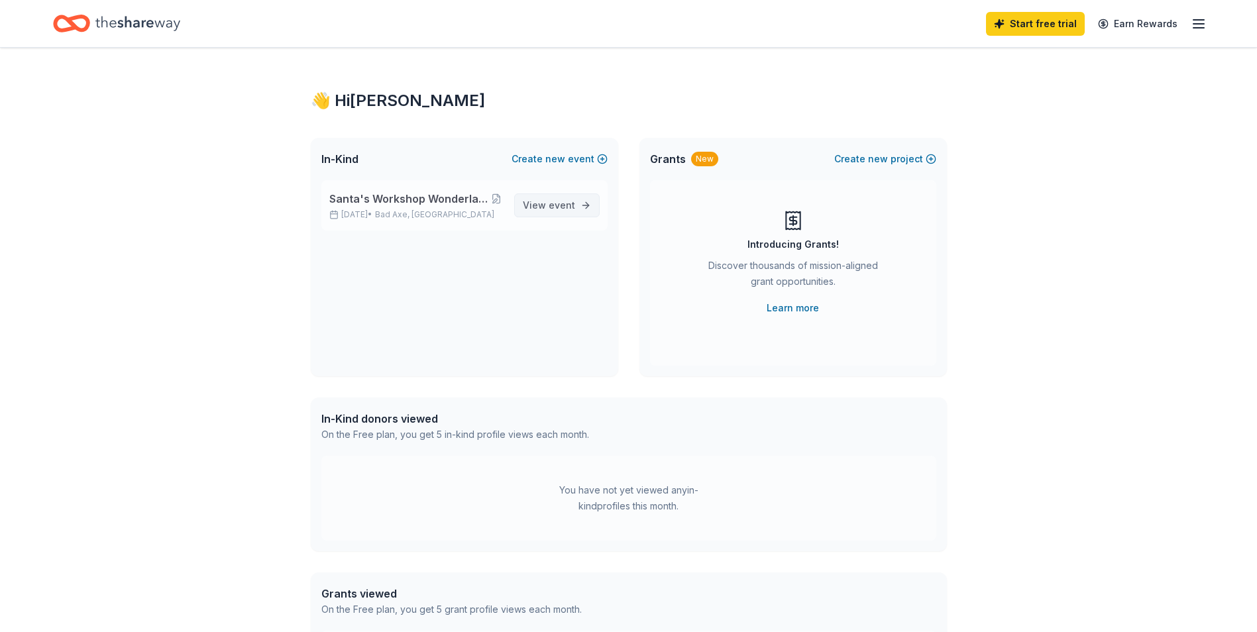
click at [571, 207] on span "event" at bounding box center [562, 204] width 27 height 11
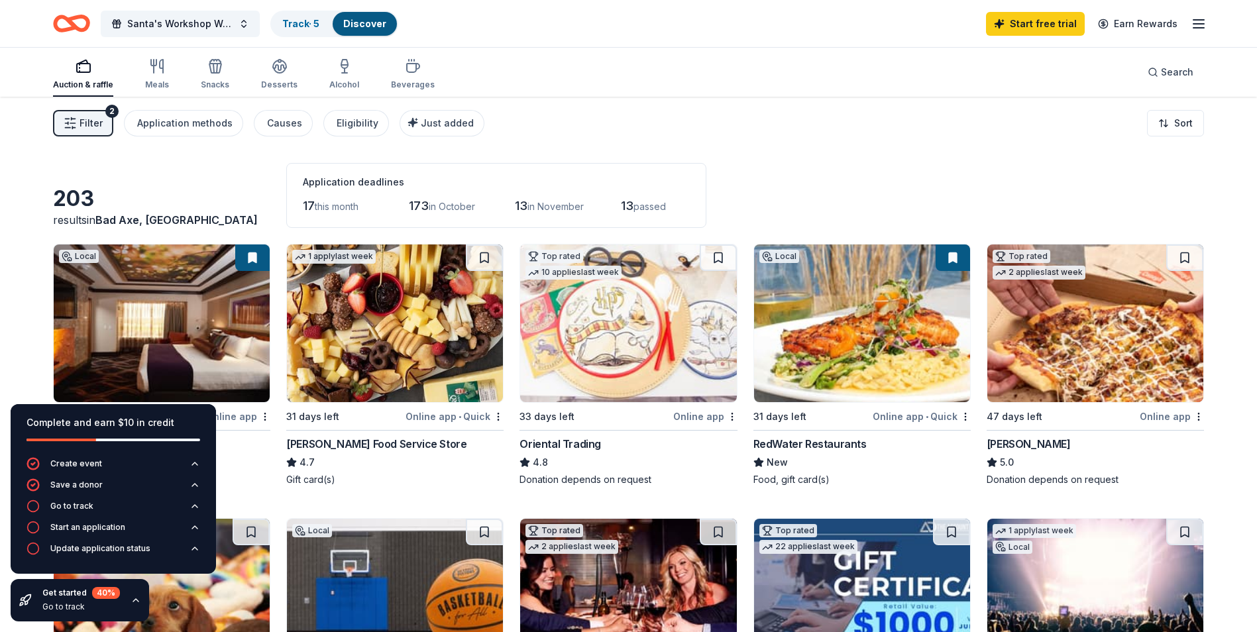
click at [85, 129] on span "Filter" at bounding box center [91, 123] width 23 height 16
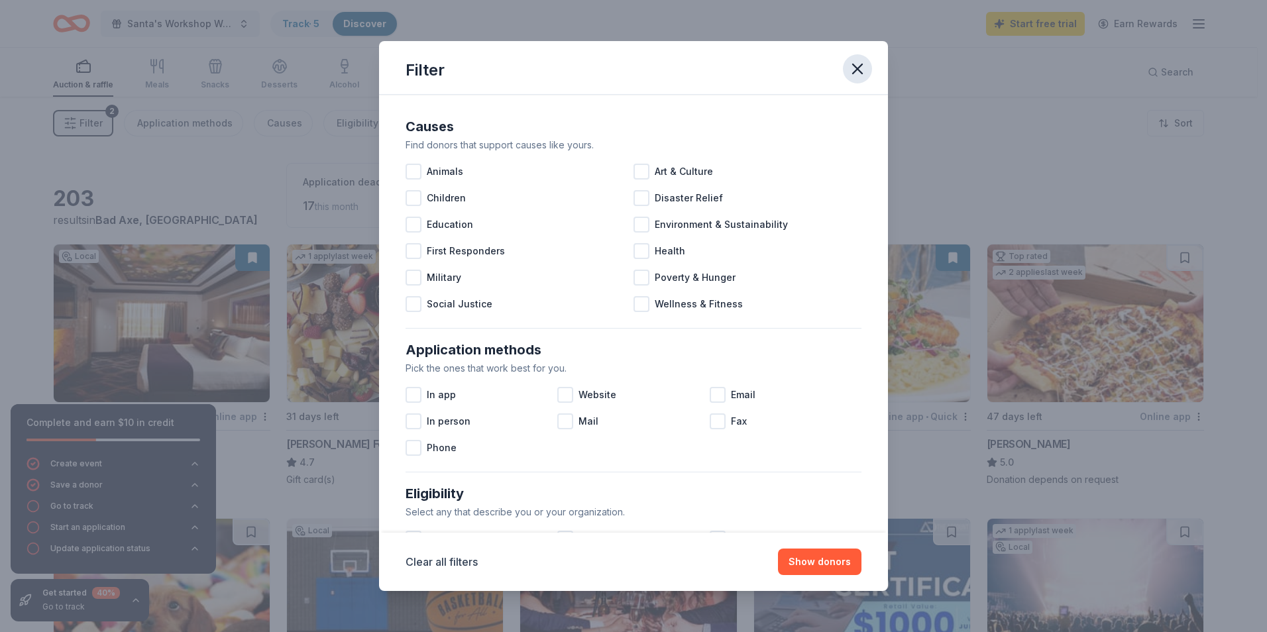
click at [854, 66] on icon "button" at bounding box center [857, 69] width 19 height 19
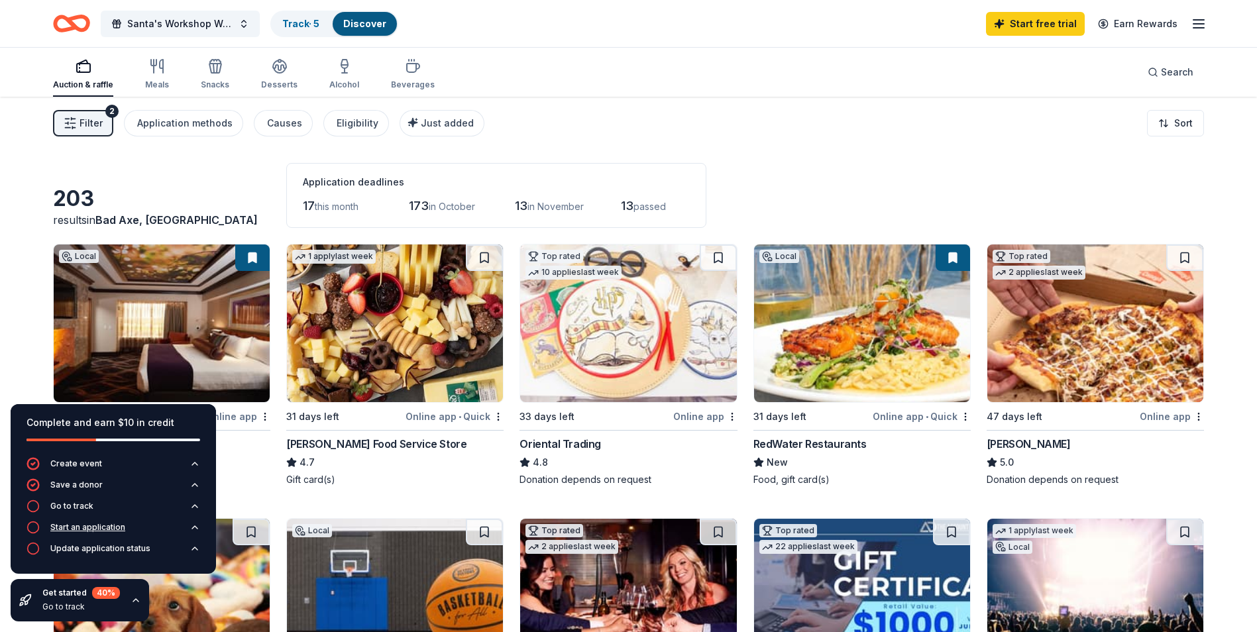
click at [83, 528] on div "Start an application" at bounding box center [87, 527] width 75 height 11
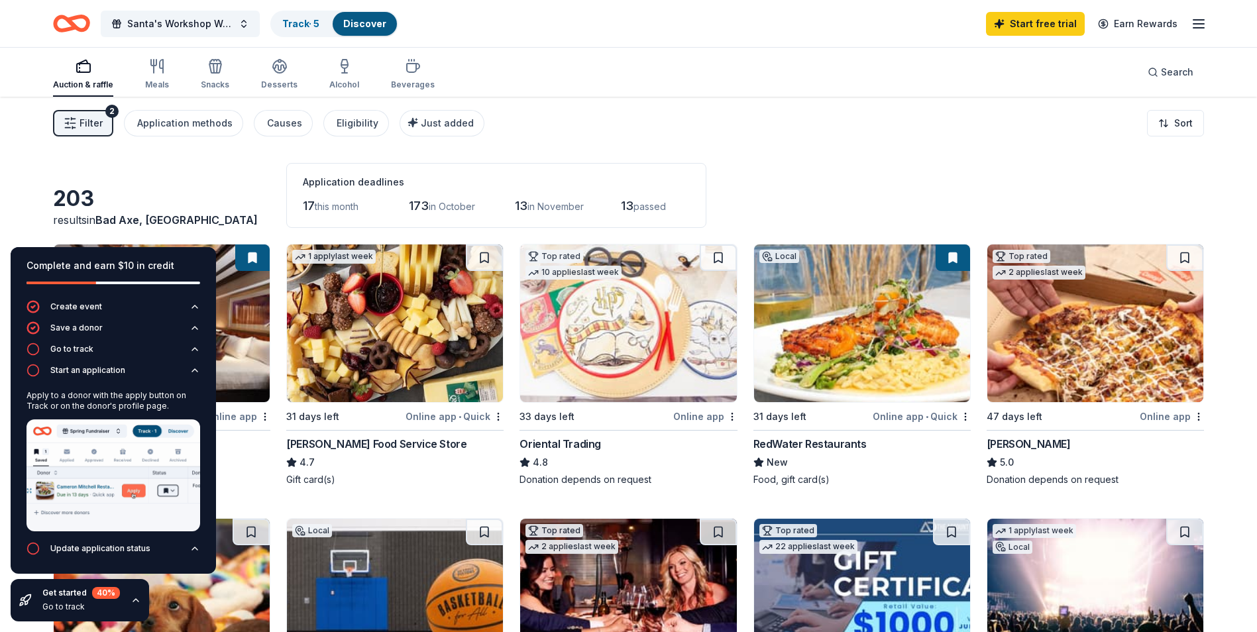
click at [752, 180] on div "203 results in Bad Axe, MI Application deadlines 17 this month 173 in October 1…" at bounding box center [628, 195] width 1151 height 65
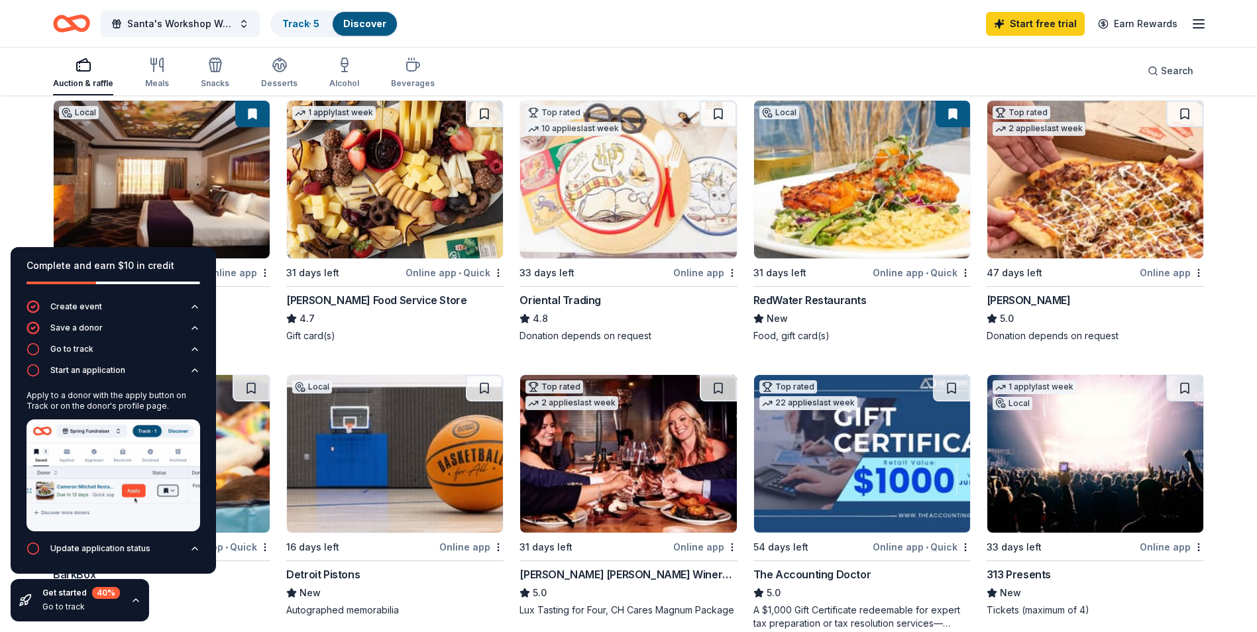
scroll to position [154, 0]
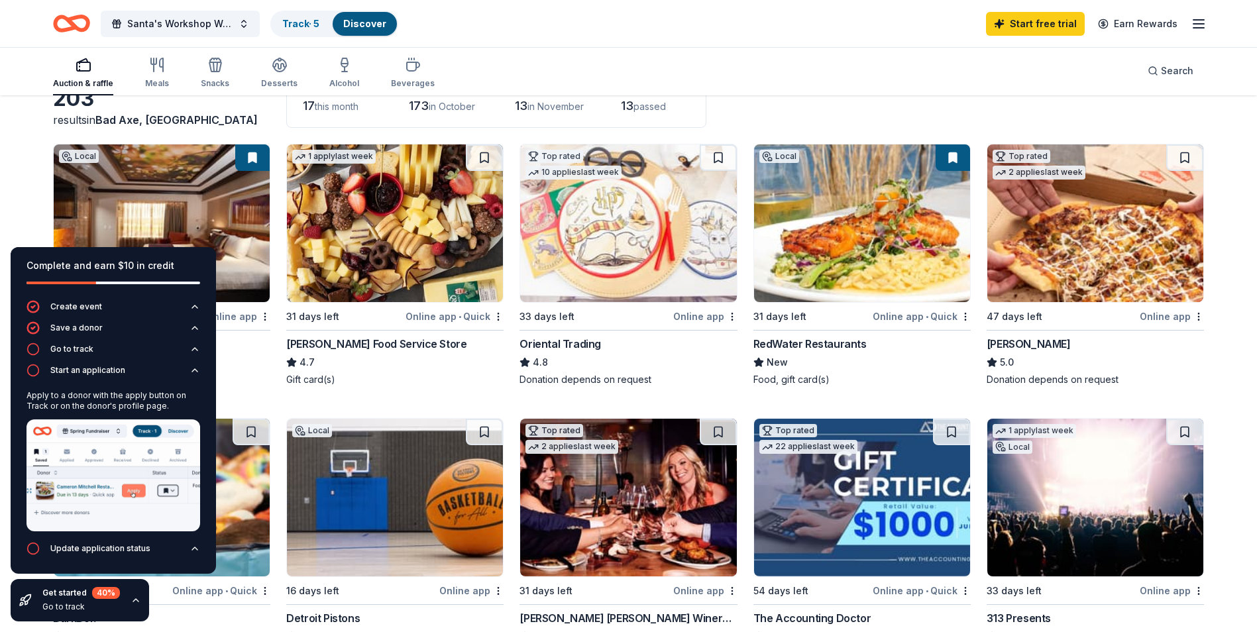
scroll to position [88, 0]
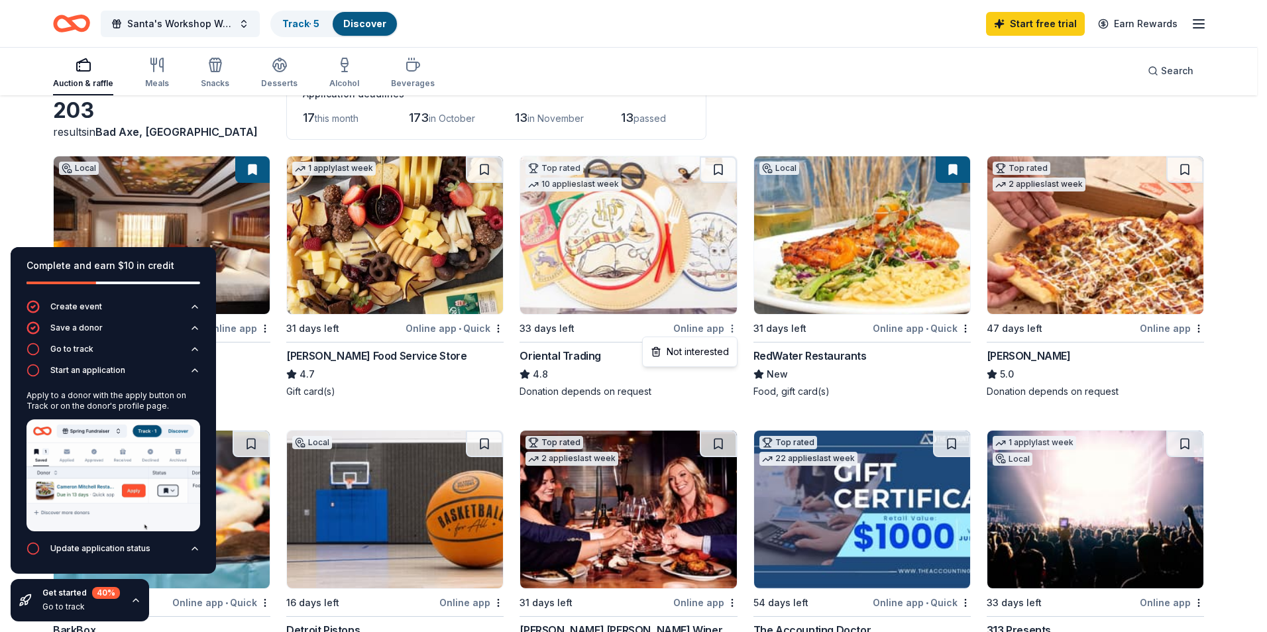
click at [731, 326] on html "Santa's Workshop Wonderland Holiday Raffle and Craft Show Track · 5 Discover St…" at bounding box center [633, 228] width 1267 height 632
click at [589, 337] on html "Santa's Workshop Wonderland Holiday Raffle and Craft Show Track · 5 Discover St…" at bounding box center [633, 228] width 1267 height 632
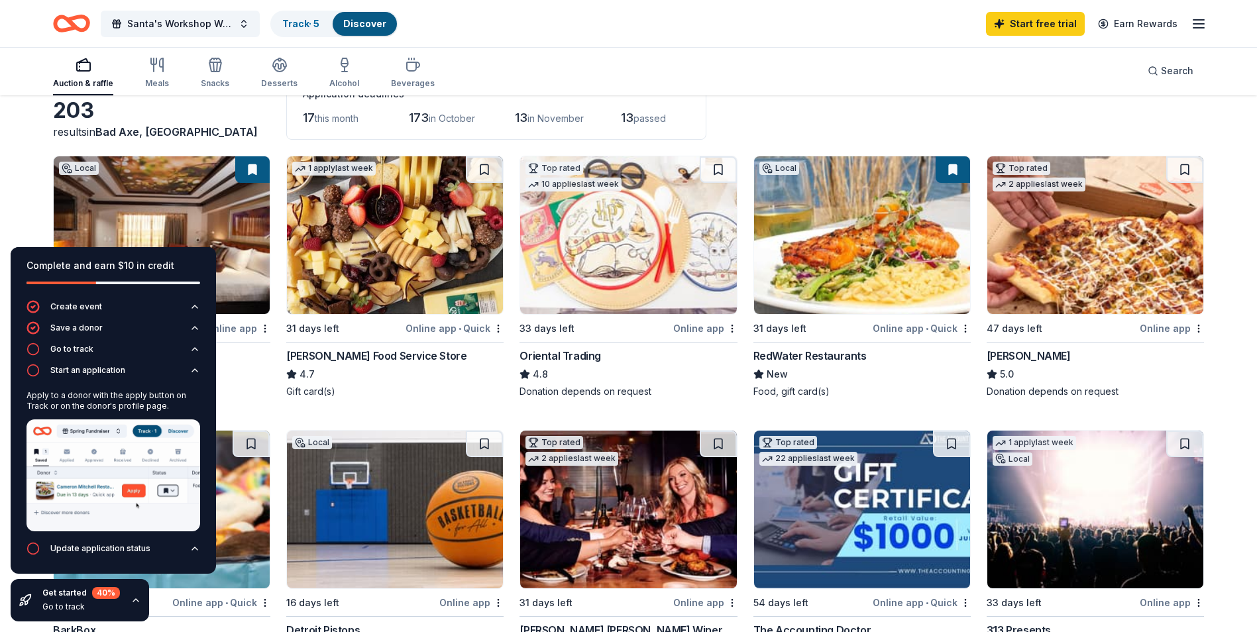
click at [584, 272] on img at bounding box center [628, 235] width 216 height 158
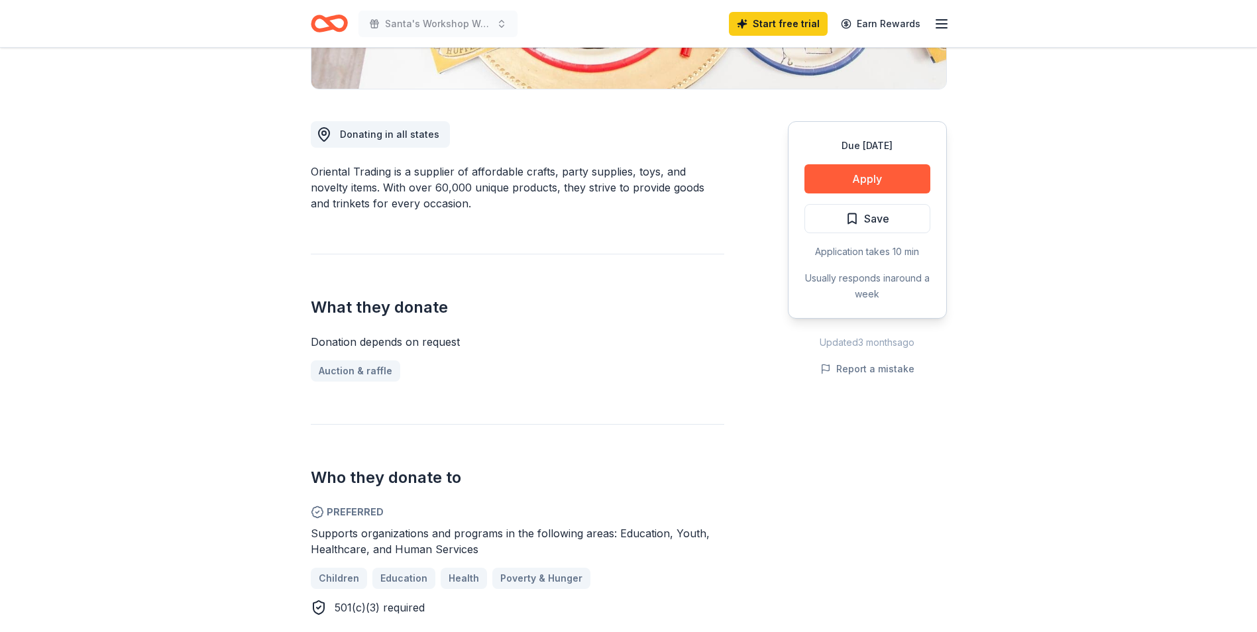
scroll to position [310, 0]
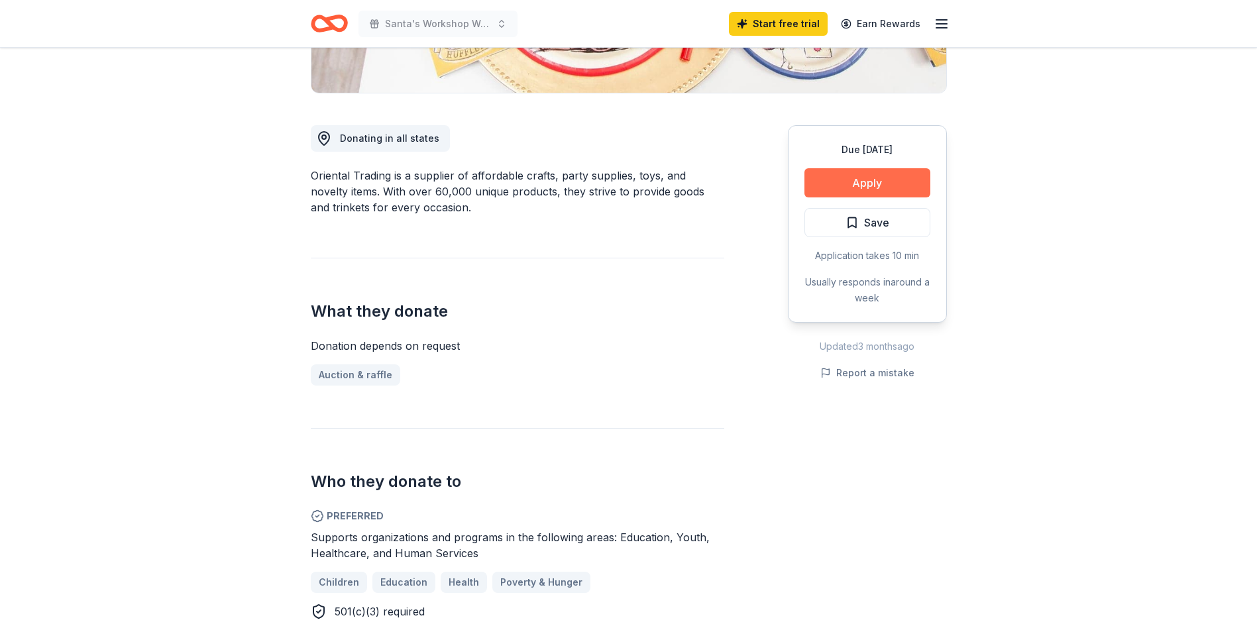
click at [860, 176] on button "Apply" at bounding box center [868, 182] width 126 height 29
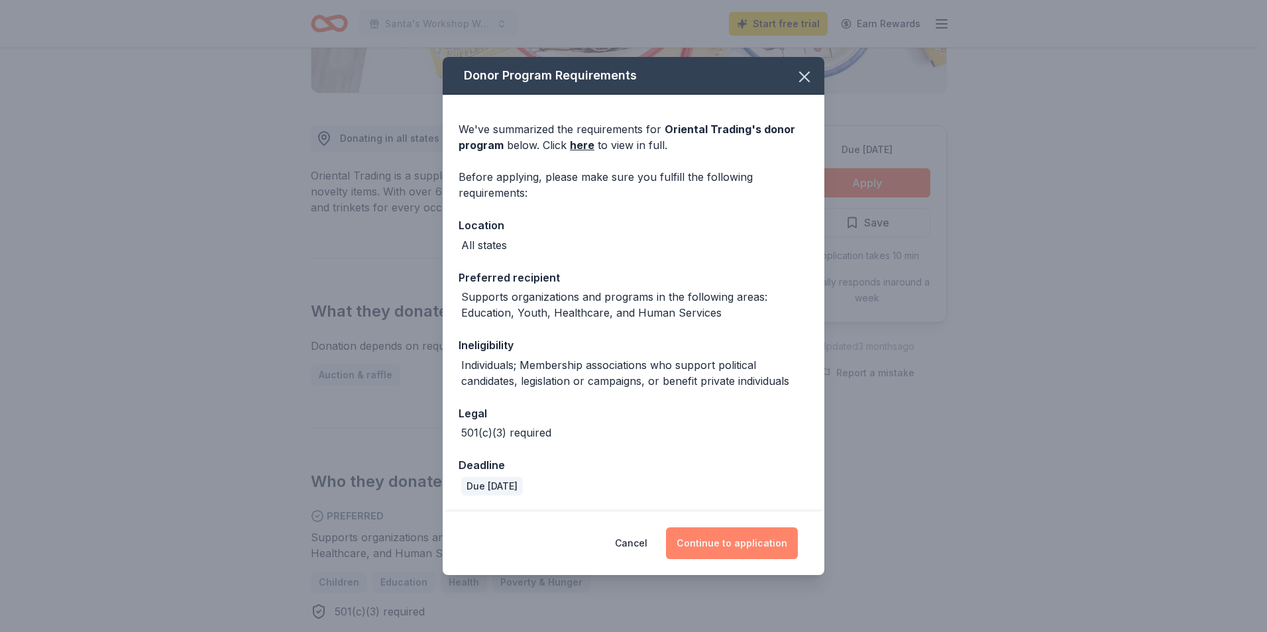
click at [750, 545] on button "Continue to application" at bounding box center [732, 544] width 132 height 32
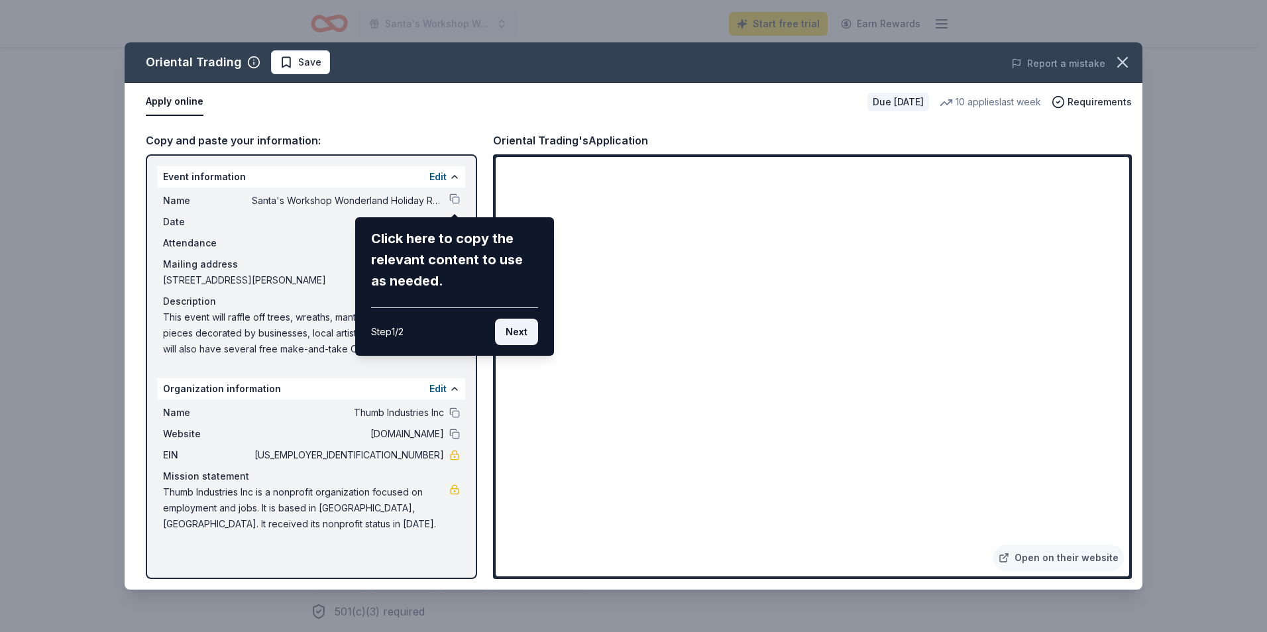
click at [524, 331] on button "Next" at bounding box center [516, 332] width 43 height 27
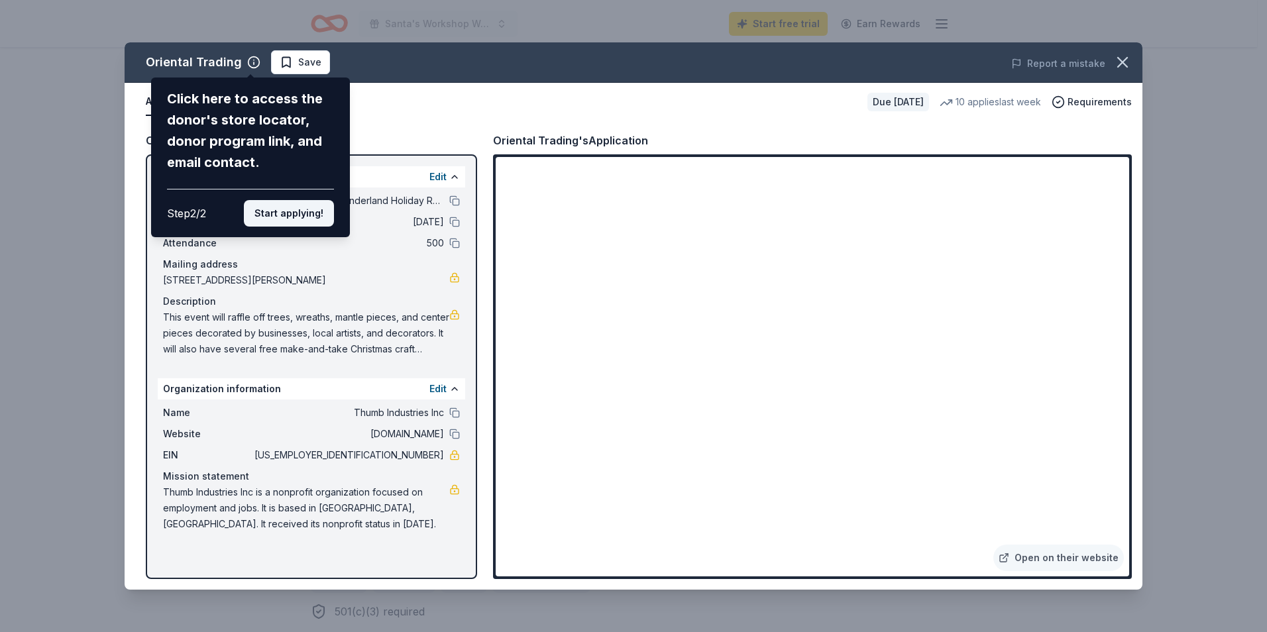
click at [288, 202] on button "Start applying!" at bounding box center [289, 213] width 90 height 27
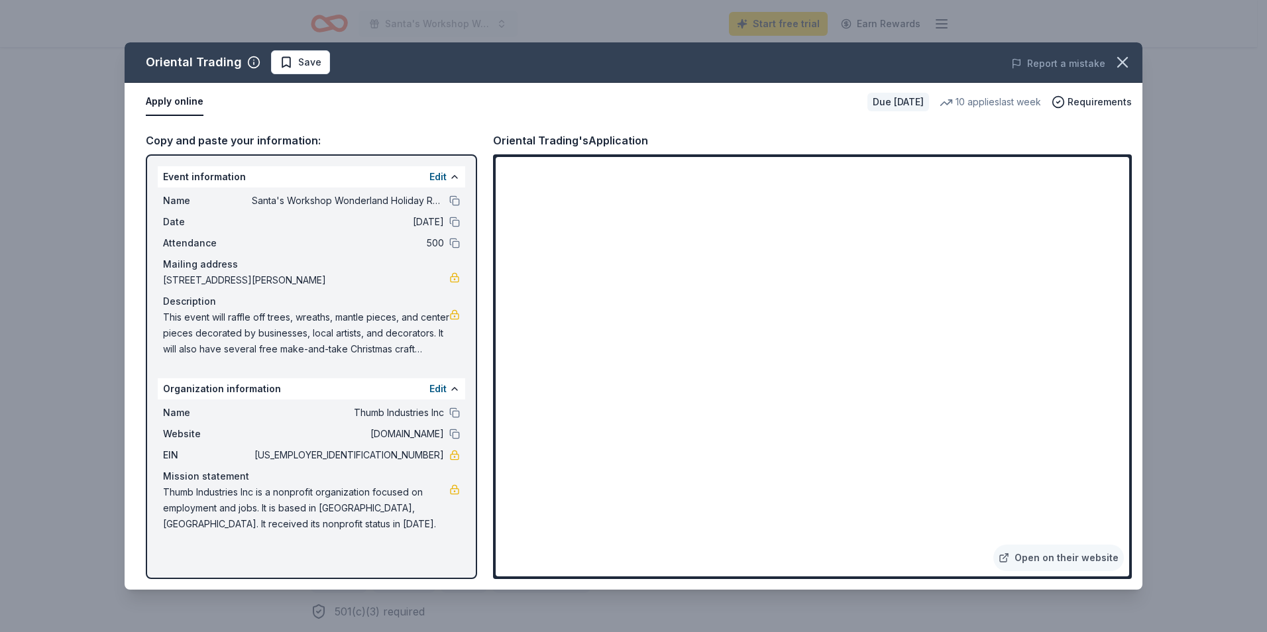
drag, startPoint x: 1125, startPoint y: 209, endPoint x: 1129, endPoint y: 240, distance: 30.7
click at [1129, 240] on div "Oriental Trading Save Report a mistake Apply online Due in 33 days 10 applies l…" at bounding box center [634, 315] width 1018 height 547
drag, startPoint x: 1123, startPoint y: 226, endPoint x: 1114, endPoint y: 237, distance: 14.2
click at [1114, 237] on div "Oriental Trading Save Report a mistake Apply online Due in 33 days 10 applies l…" at bounding box center [634, 315] width 1018 height 547
click at [1056, 554] on div "Oriental Trading Save Report a mistake Apply online Due in 33 days 10 applies l…" at bounding box center [634, 315] width 1018 height 547
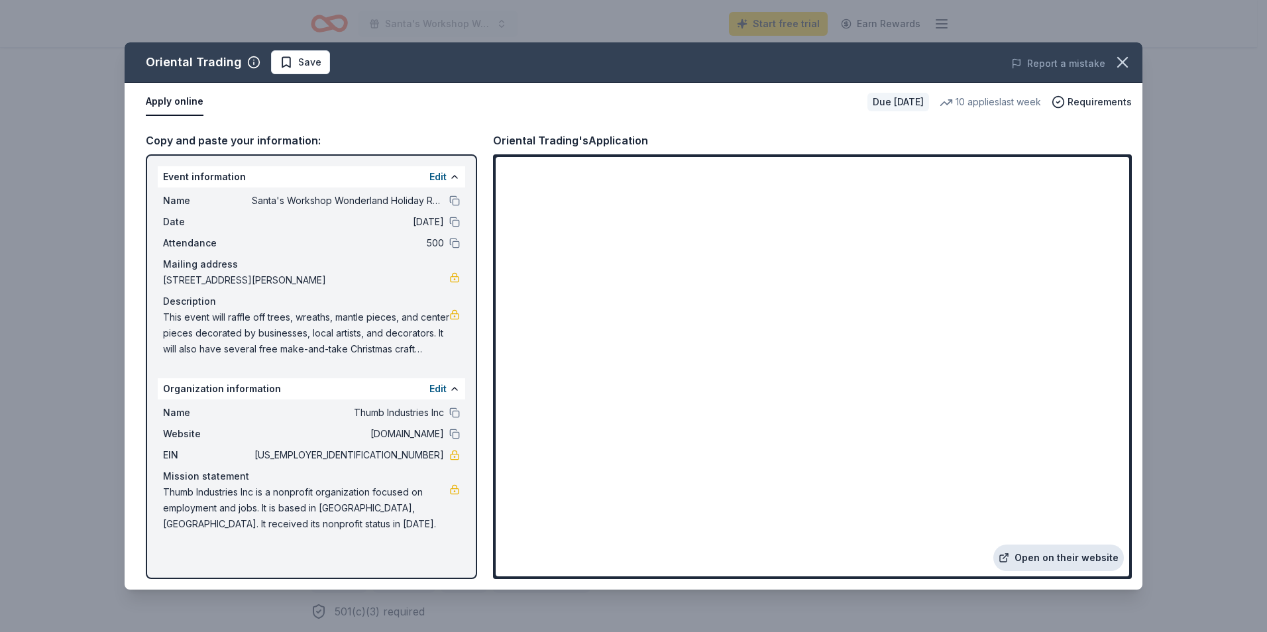
click at [1058, 562] on link "Open on their website" at bounding box center [1058, 558] width 131 height 27
click at [1121, 65] on icon "button" at bounding box center [1122, 62] width 19 height 19
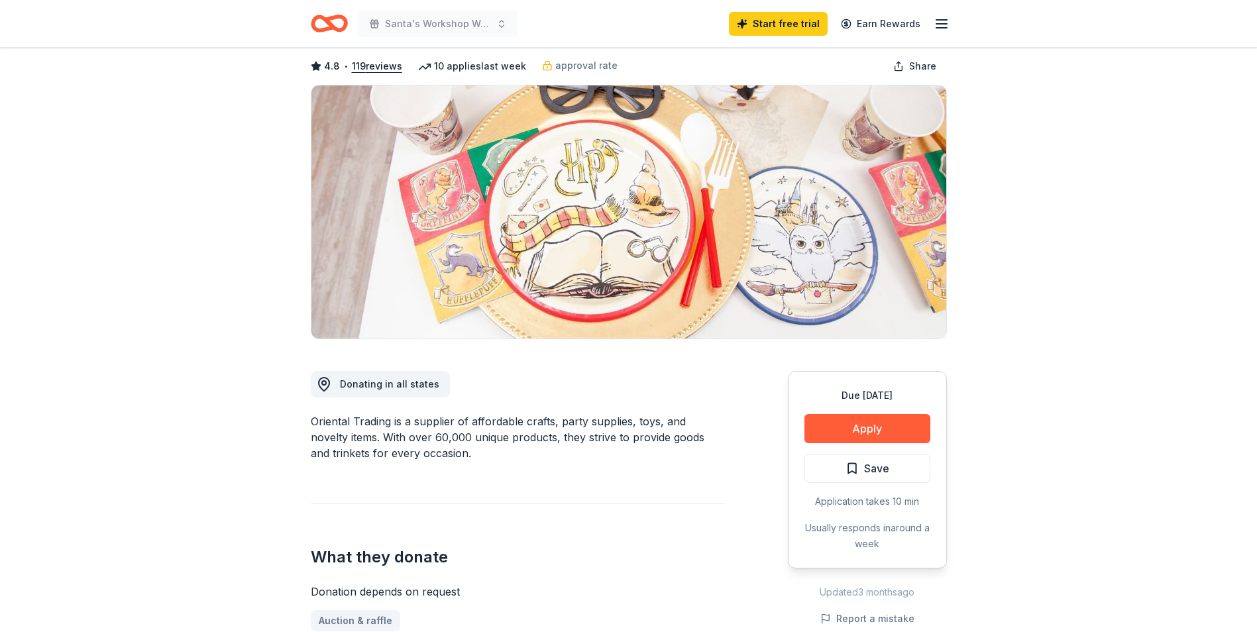
scroll to position [0, 0]
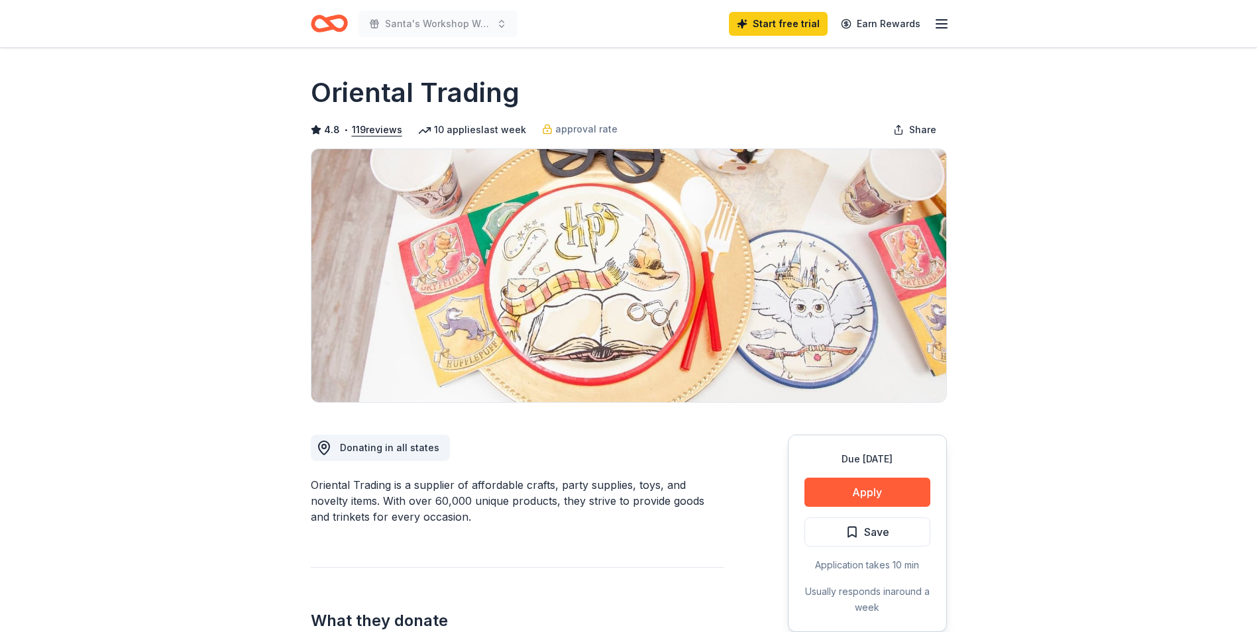
click at [335, 24] on icon "Home" at bounding box center [329, 23] width 37 height 31
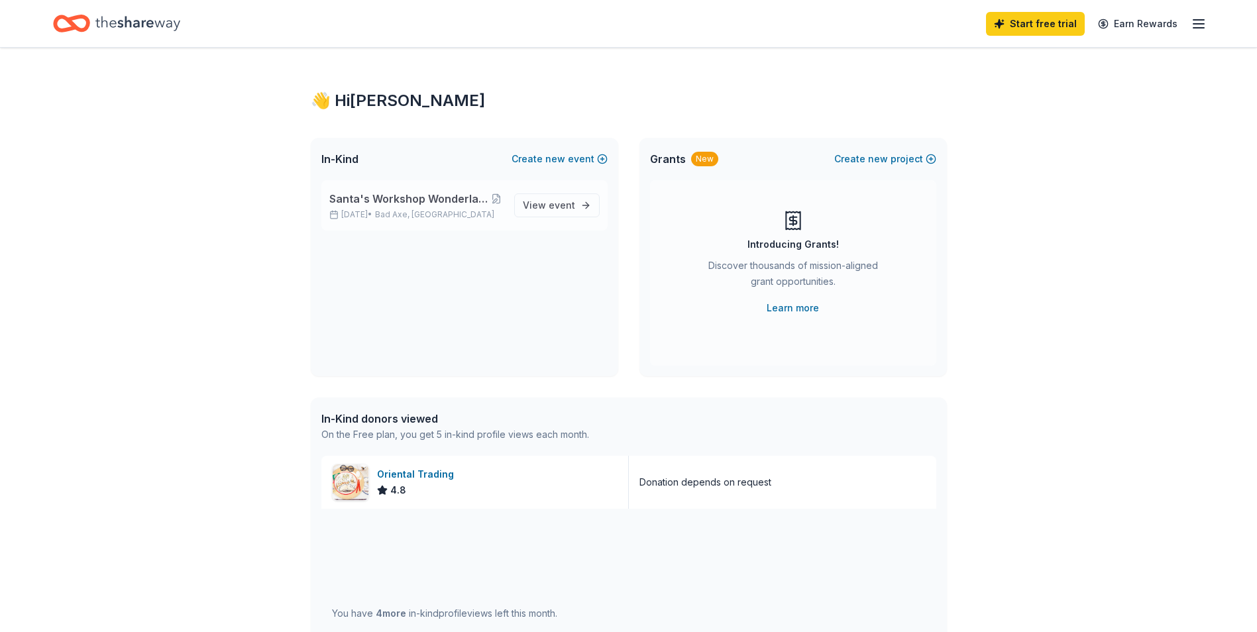
click at [386, 192] on span "Santa's Workshop Wonderland Holiday Raffle and Craft Show" at bounding box center [409, 199] width 161 height 16
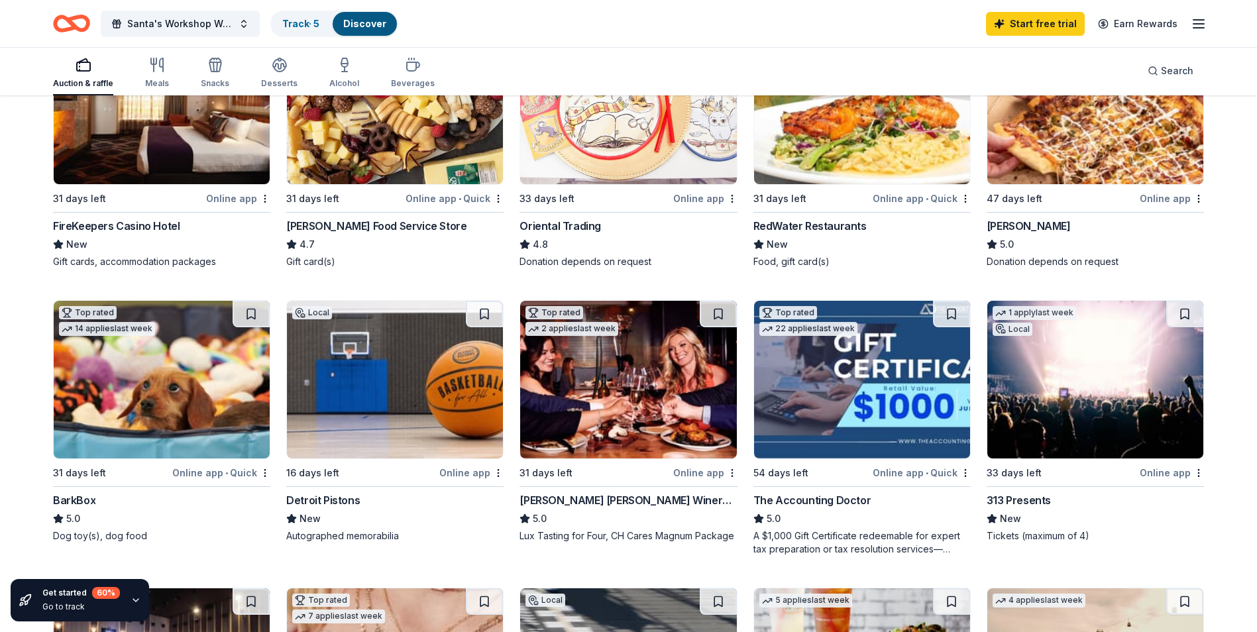
scroll to position [221, 0]
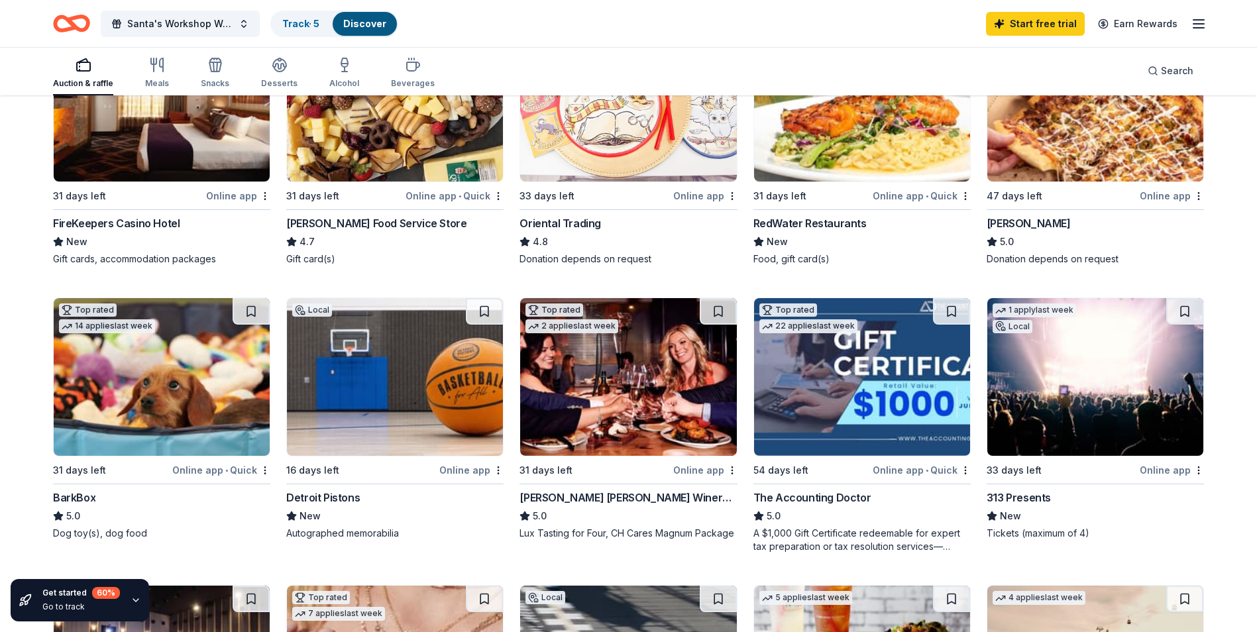
click at [219, 466] on div "Online app • Quick" at bounding box center [221, 470] width 98 height 17
click at [1057, 26] on link "Start free trial" at bounding box center [1035, 24] width 99 height 24
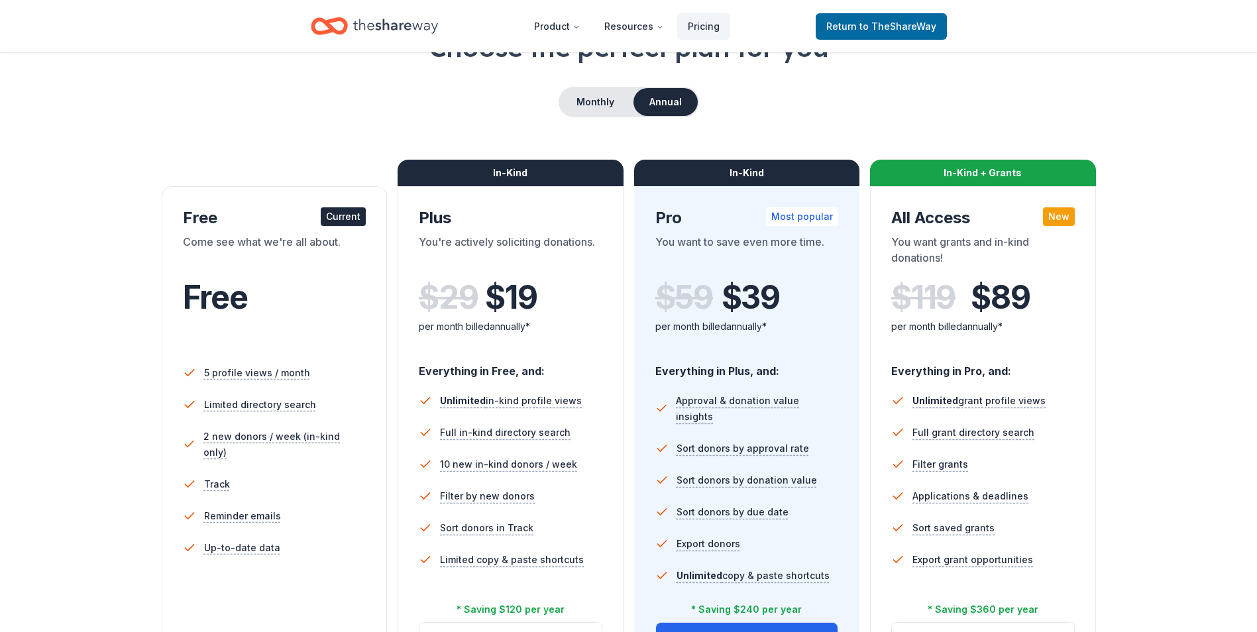
scroll to position [89, 0]
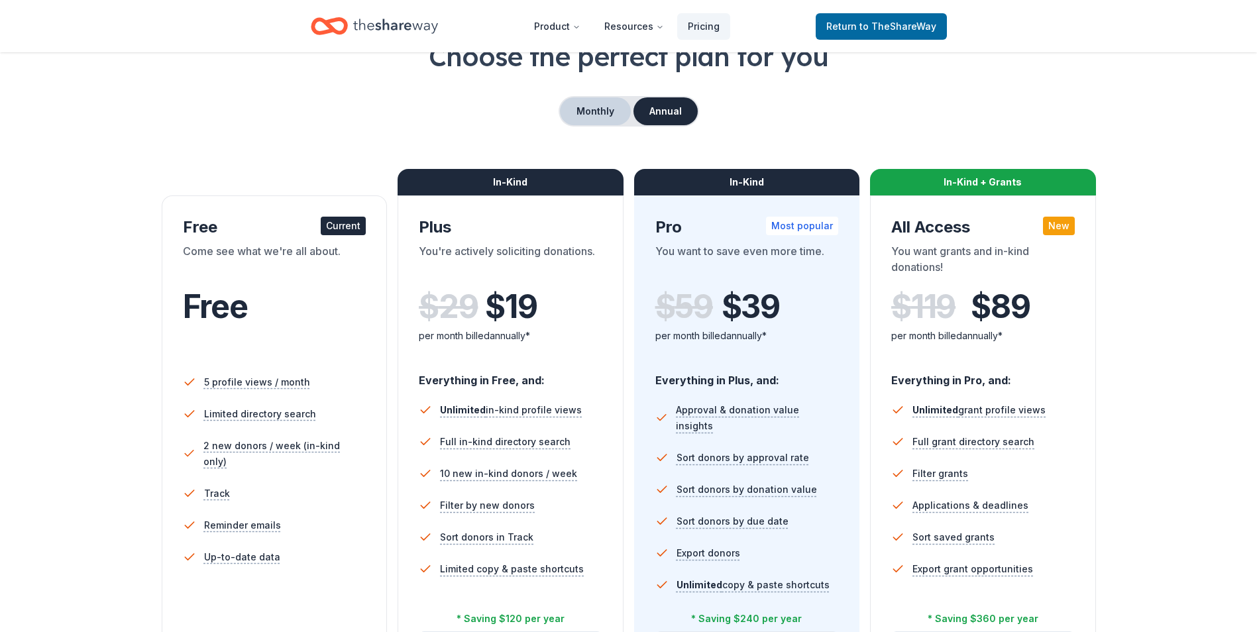
click at [600, 116] on button "Monthly" at bounding box center [595, 111] width 71 height 28
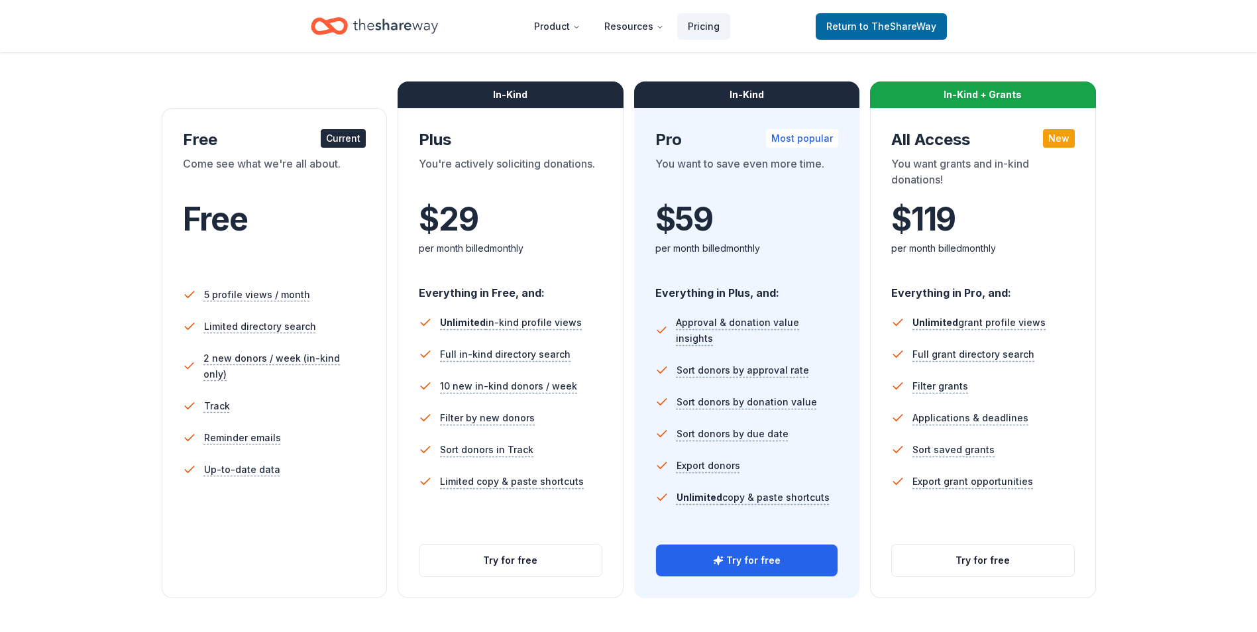
scroll to position [177, 0]
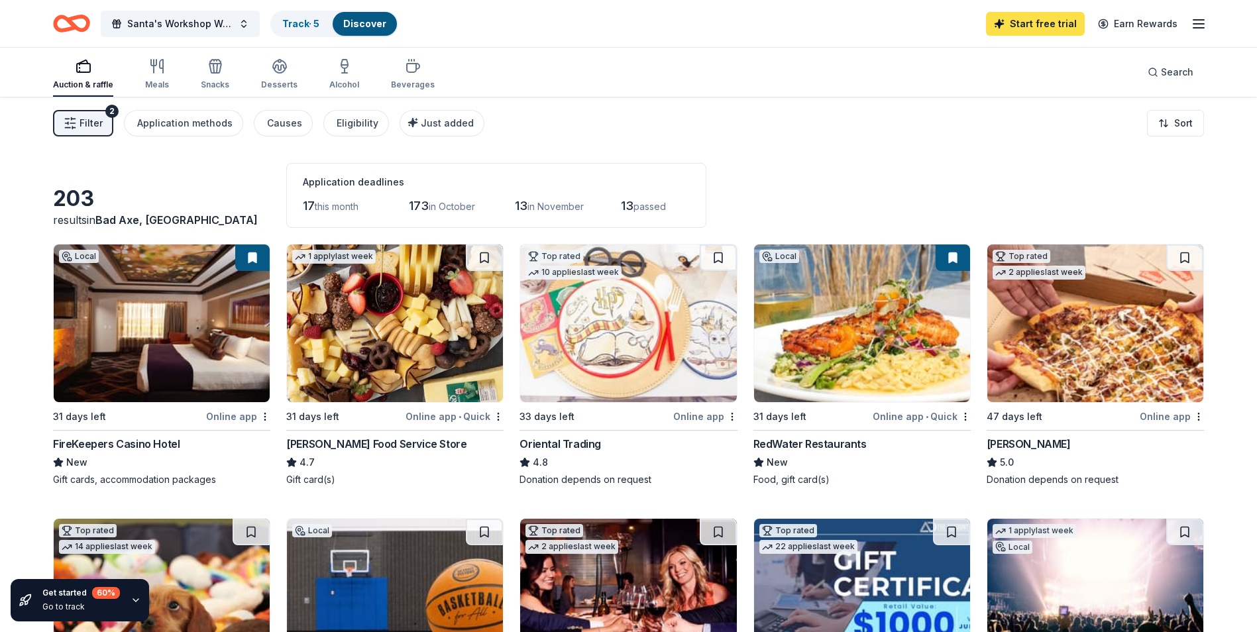
click at [1027, 28] on link "Start free trial" at bounding box center [1035, 24] width 99 height 24
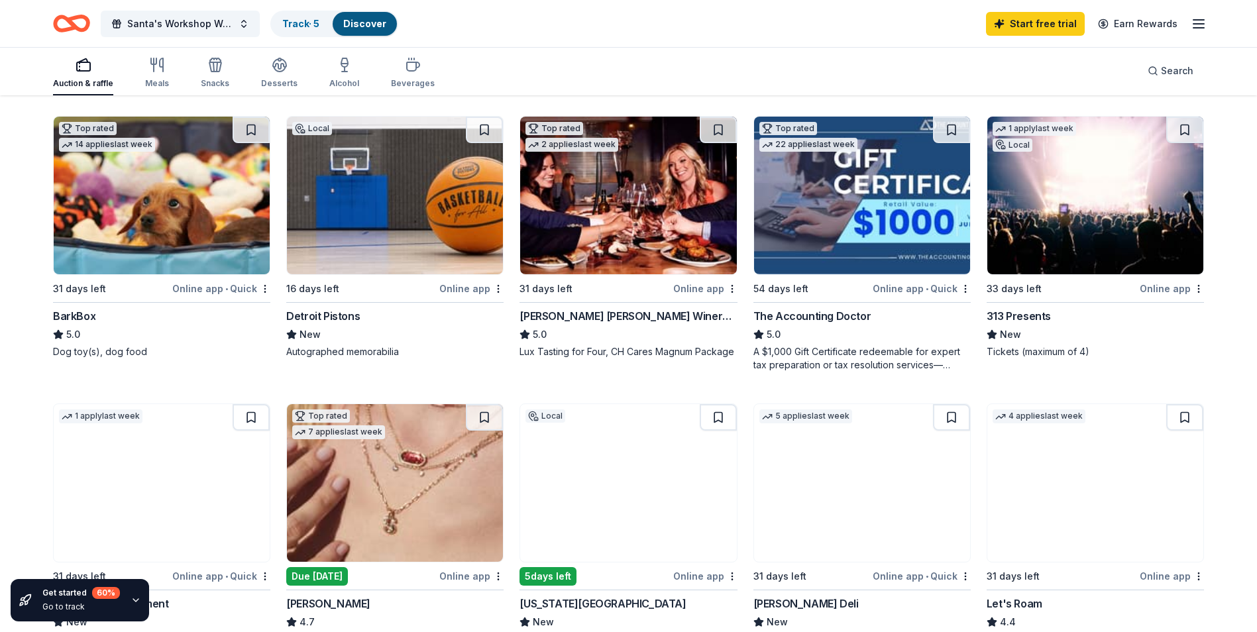
scroll to position [420, 0]
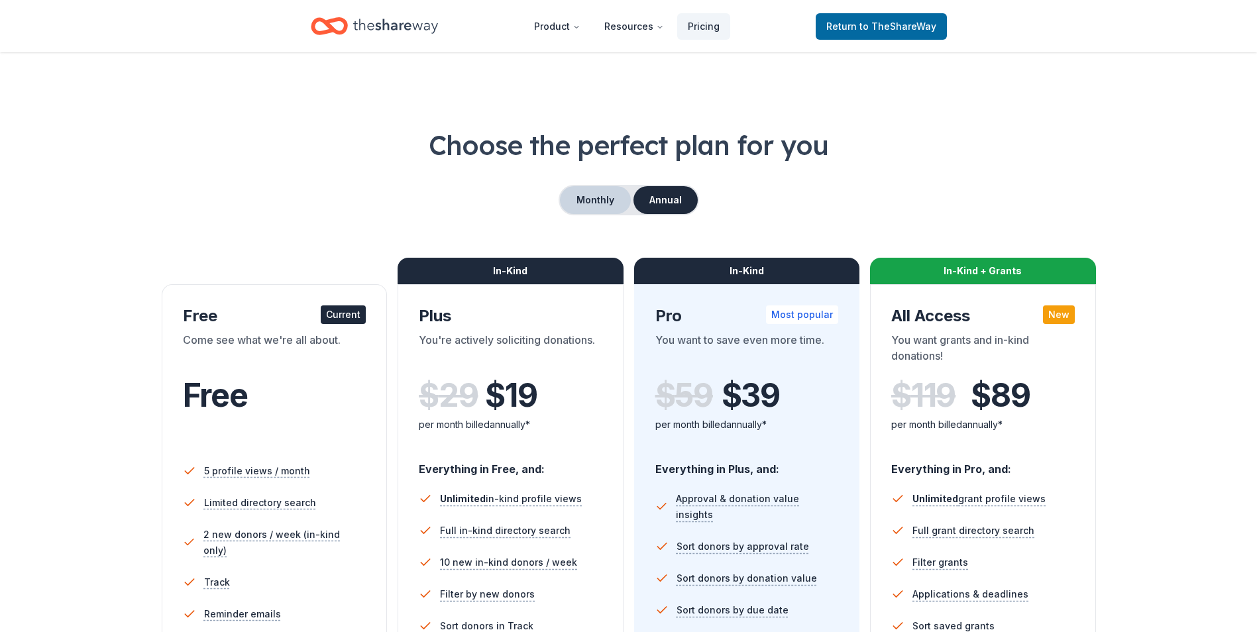
click at [599, 209] on button "Monthly" at bounding box center [595, 200] width 71 height 28
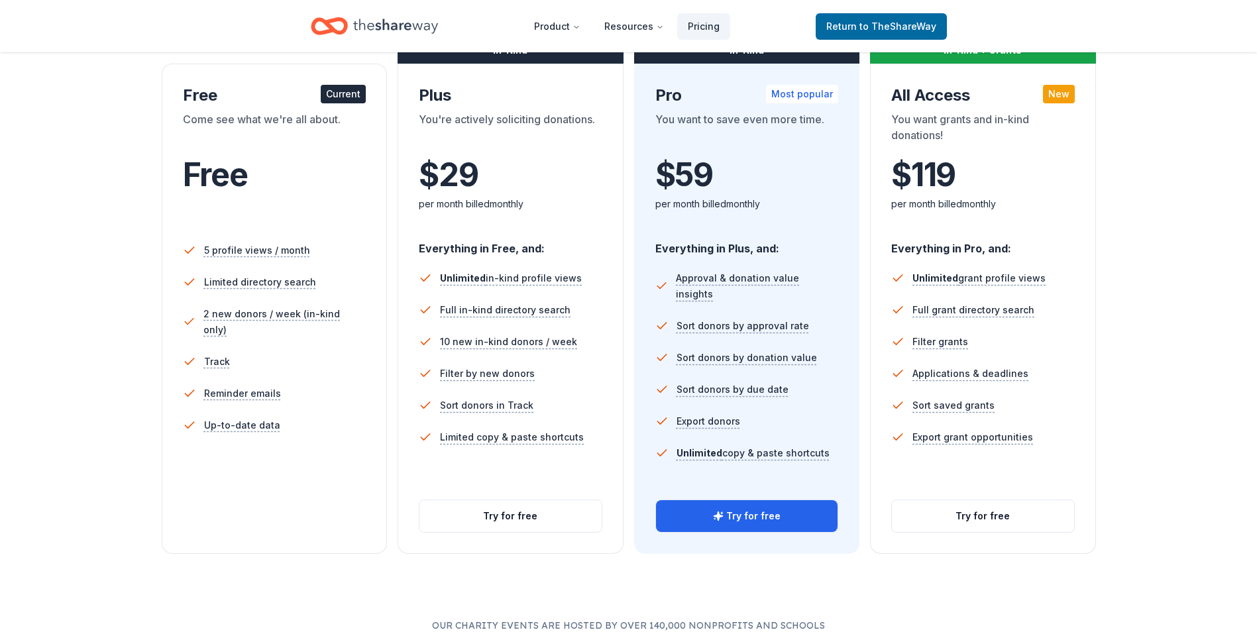
scroll to position [243, 0]
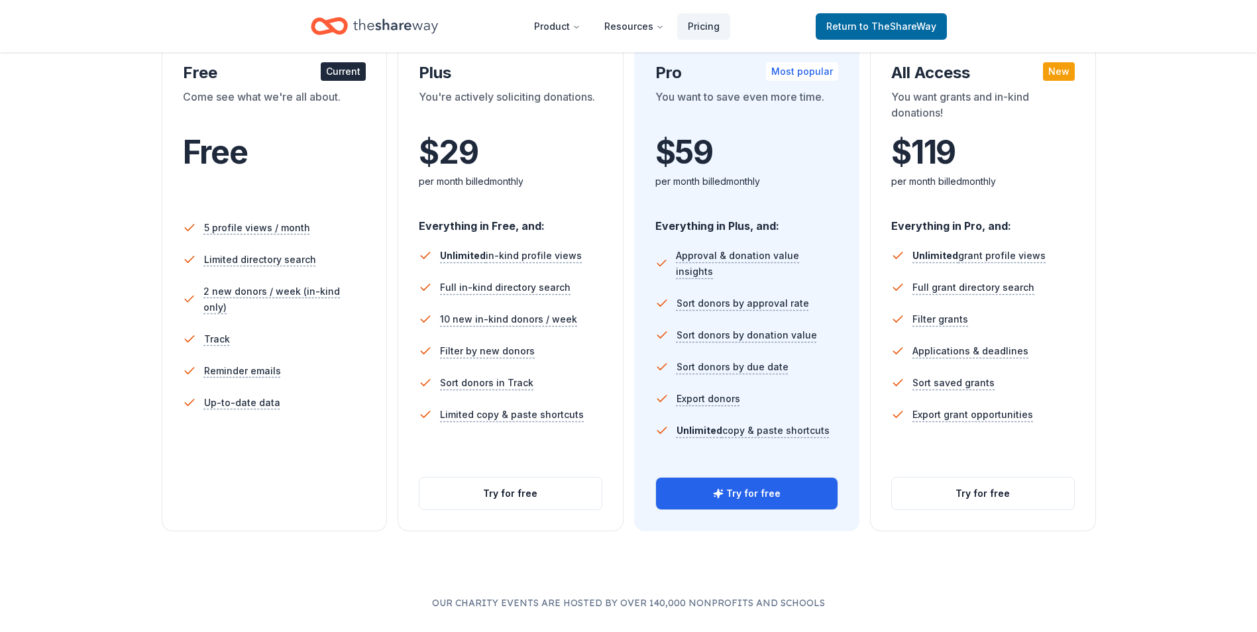
click at [392, 28] on icon "Home" at bounding box center [395, 26] width 85 height 15
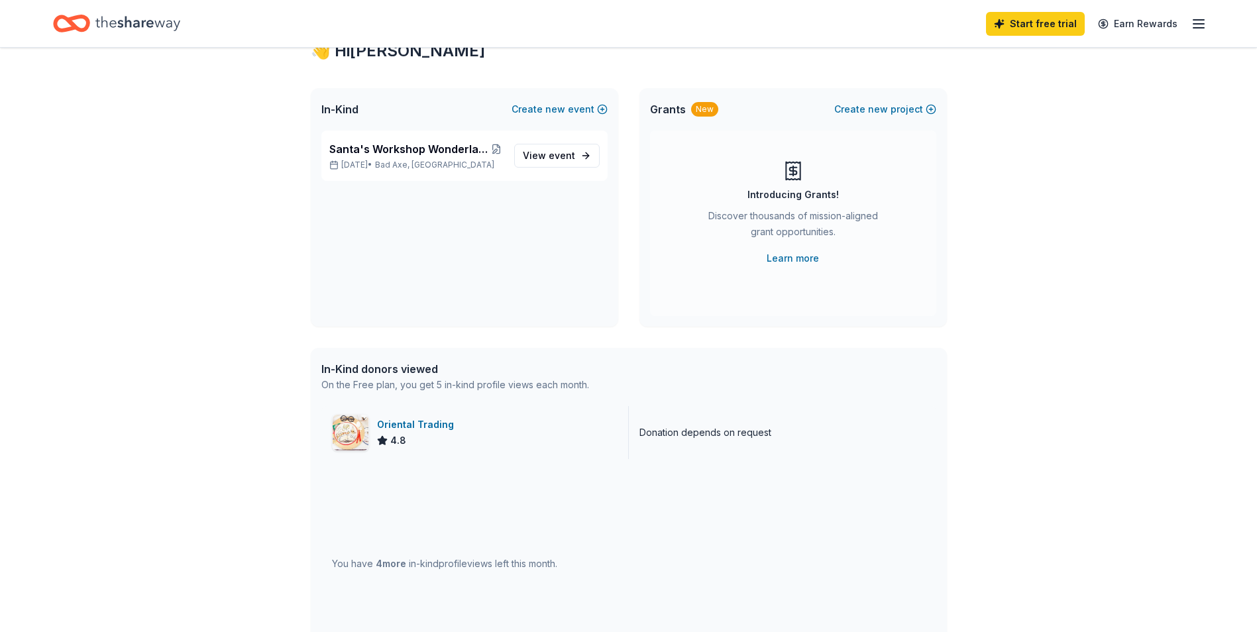
scroll to position [66, 0]
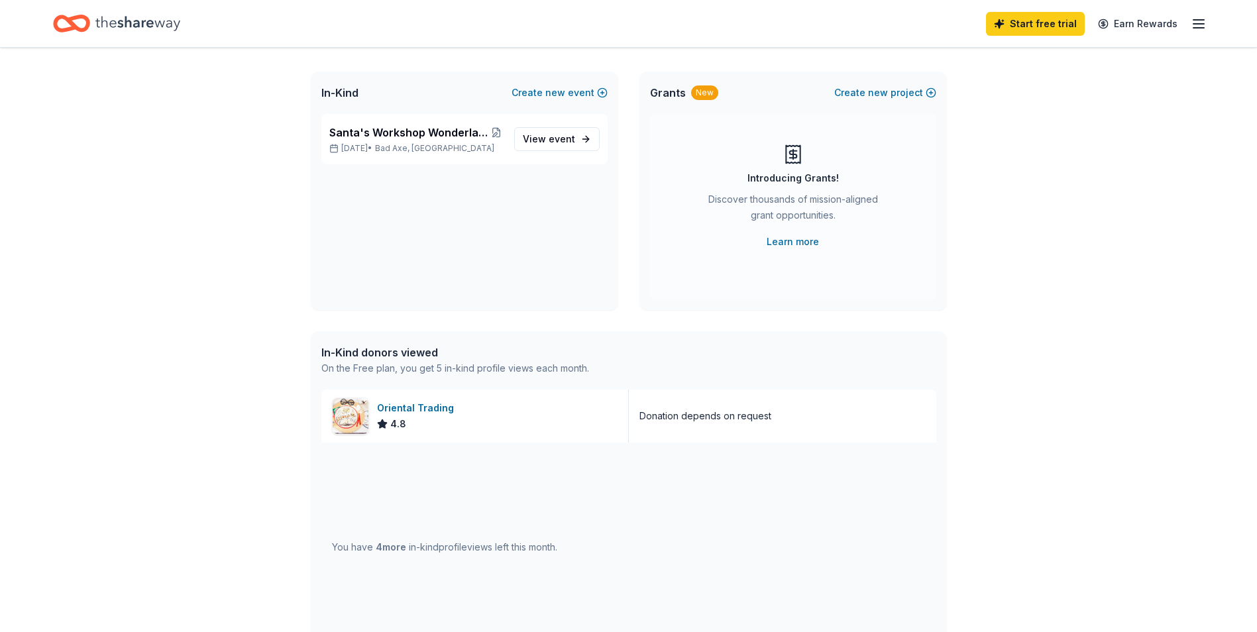
click at [115, 23] on icon "Home" at bounding box center [137, 23] width 85 height 27
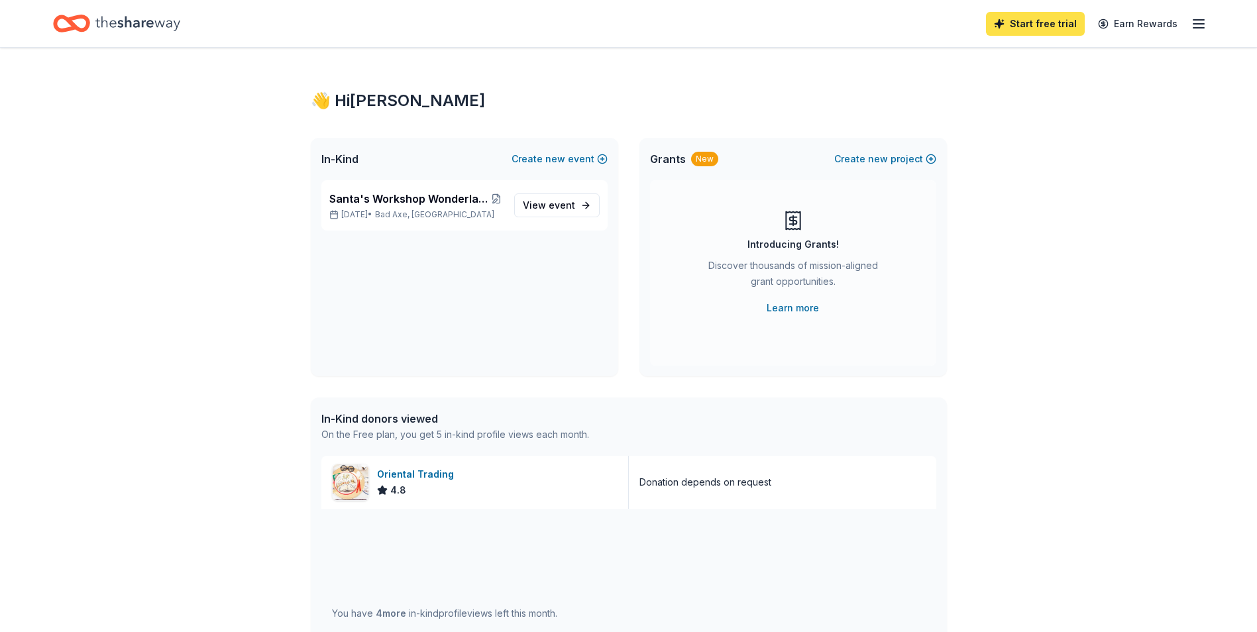
click at [1037, 24] on link "Start free trial" at bounding box center [1035, 24] width 99 height 24
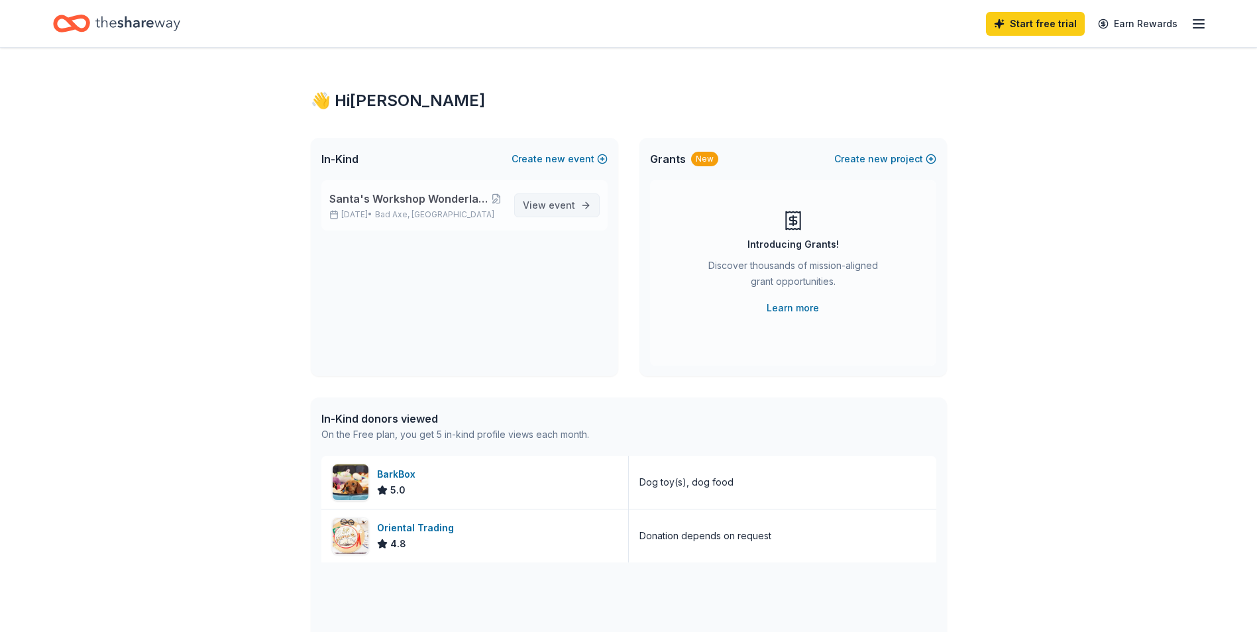
click at [539, 201] on span "View event" at bounding box center [549, 206] width 52 height 16
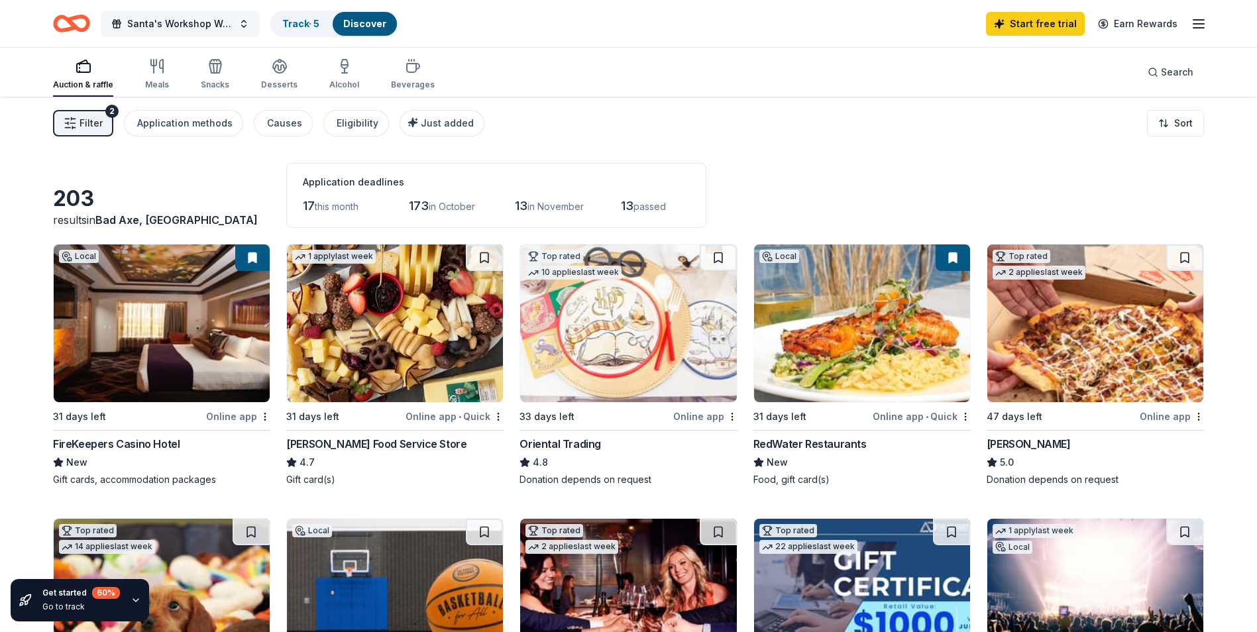
click at [171, 20] on span "Santa's Workshop Wonderland Holiday Raffle and Craft Show" at bounding box center [180, 24] width 106 height 16
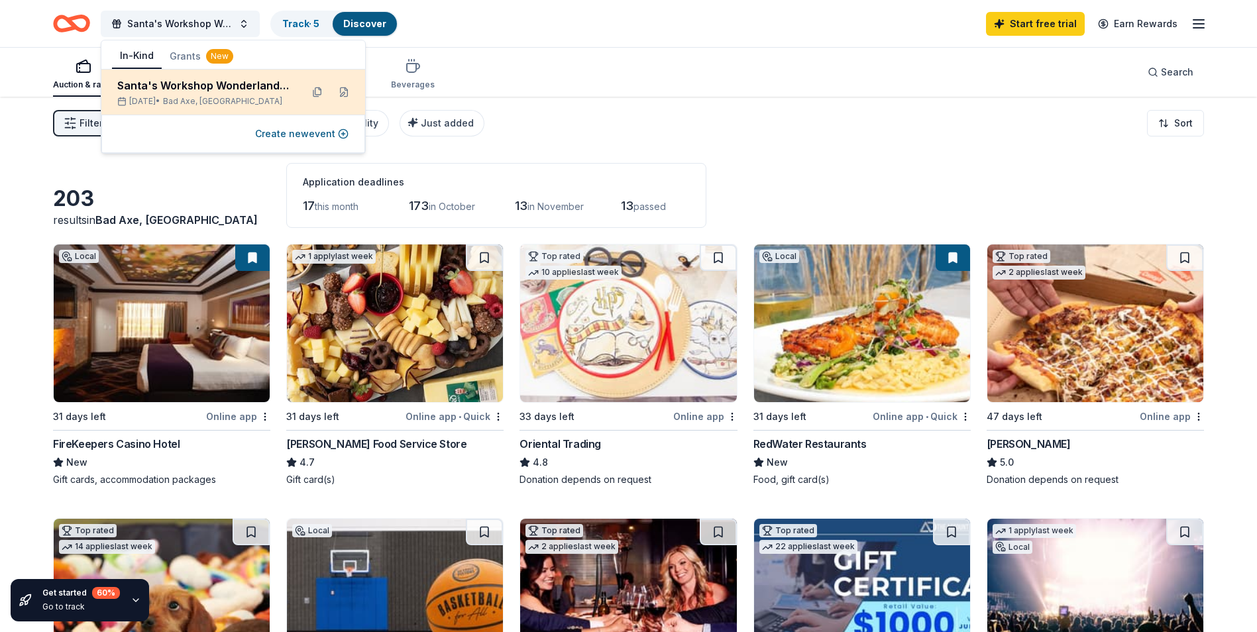
click at [168, 102] on div "Nov 22, 2025 • Bad Axe, MI" at bounding box center [204, 101] width 174 height 11
click at [229, 91] on div "Santa's Workshop Wonderland Holiday Raffle and Craft Show" at bounding box center [204, 86] width 174 height 16
click at [343, 94] on button at bounding box center [343, 92] width 21 height 21
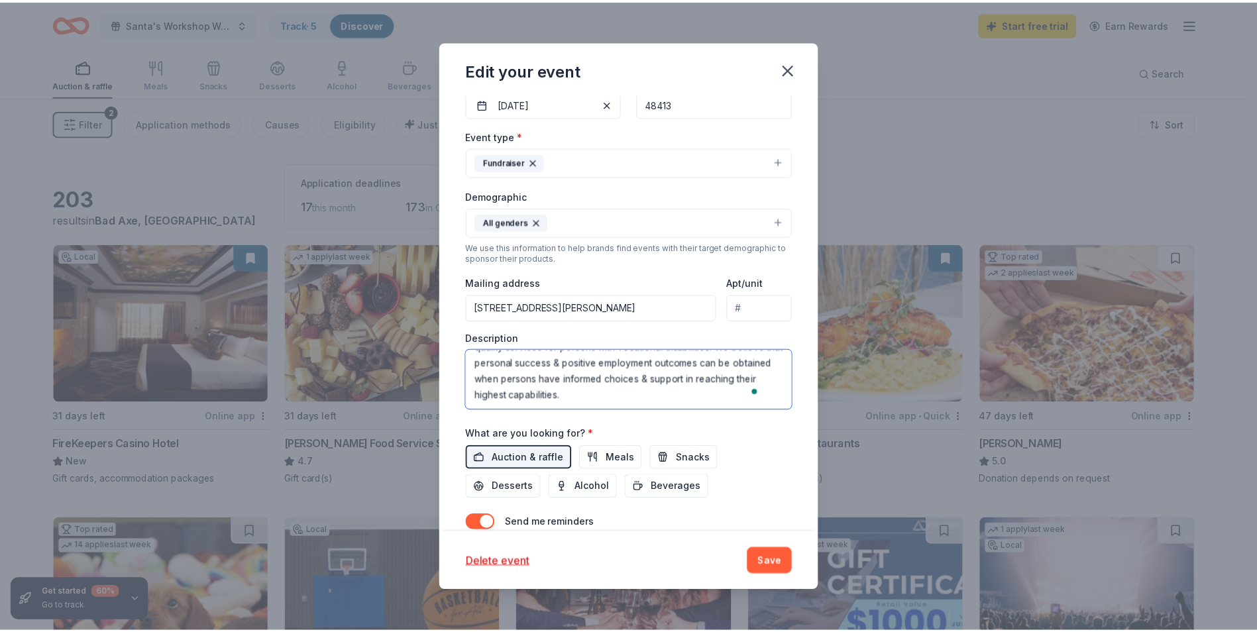
scroll to position [143, 0]
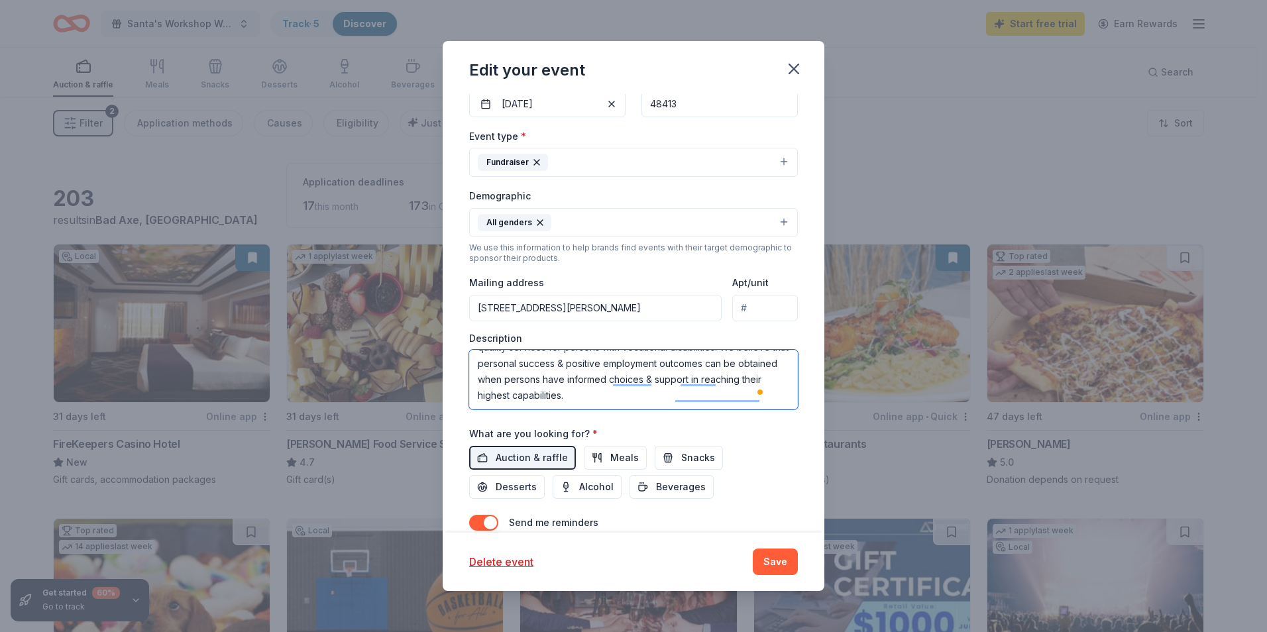
drag, startPoint x: 478, startPoint y: 362, endPoint x: 803, endPoint y: 429, distance: 331.7
click at [803, 429] on div "Update donors you've applied to Let donors know of any updates you've made sinc…" at bounding box center [634, 313] width 382 height 439
click at [785, 62] on icon "button" at bounding box center [794, 69] width 19 height 19
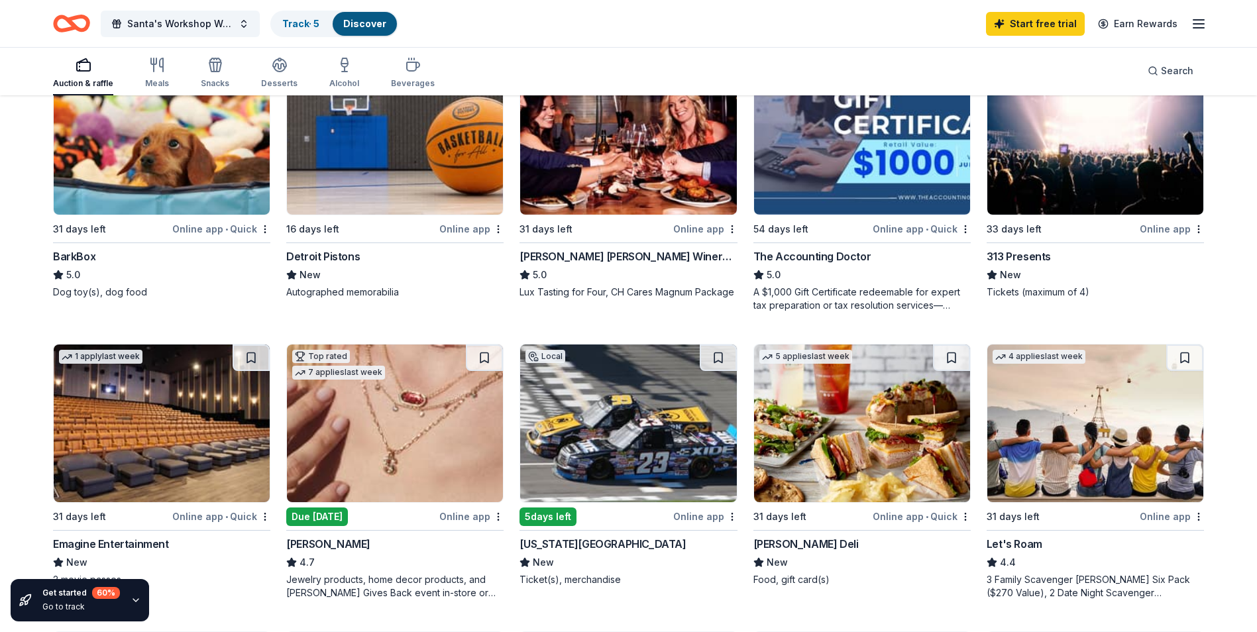
scroll to position [463, 0]
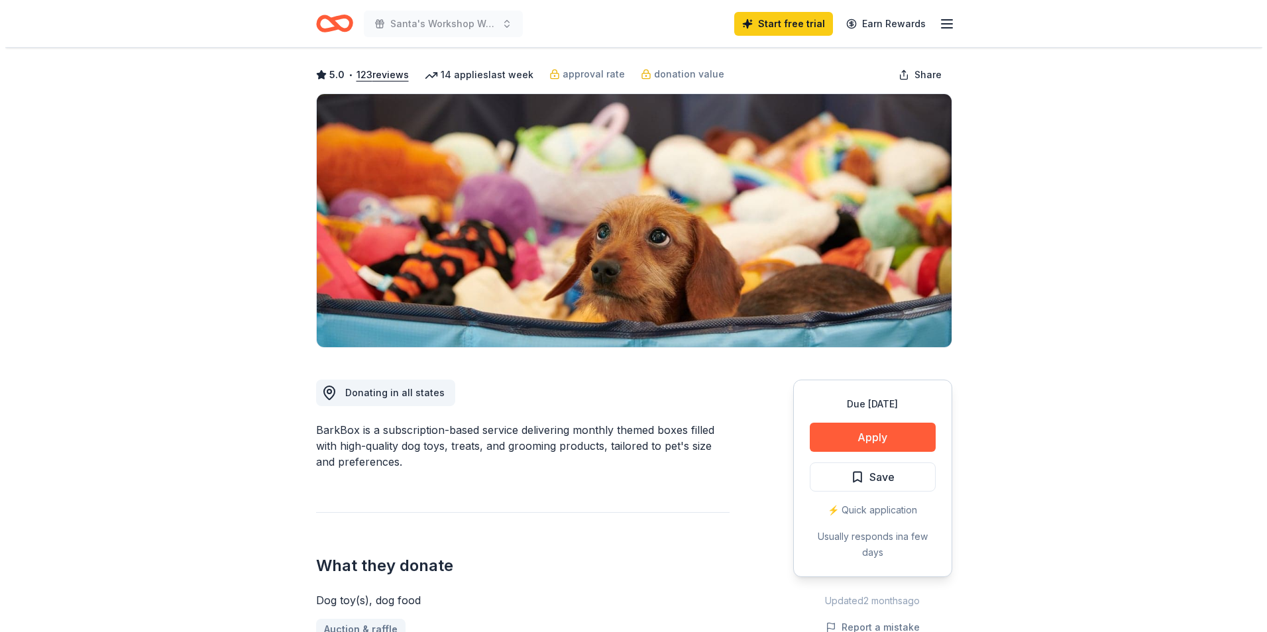
scroll to position [66, 0]
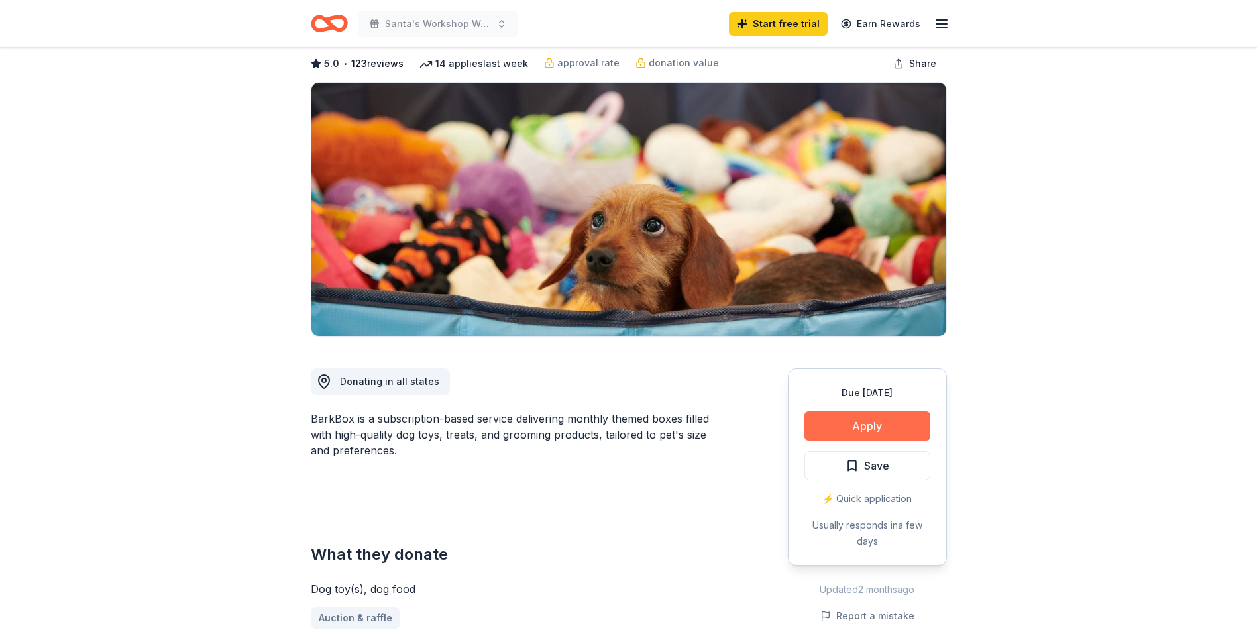
click at [862, 425] on button "Apply" at bounding box center [868, 426] width 126 height 29
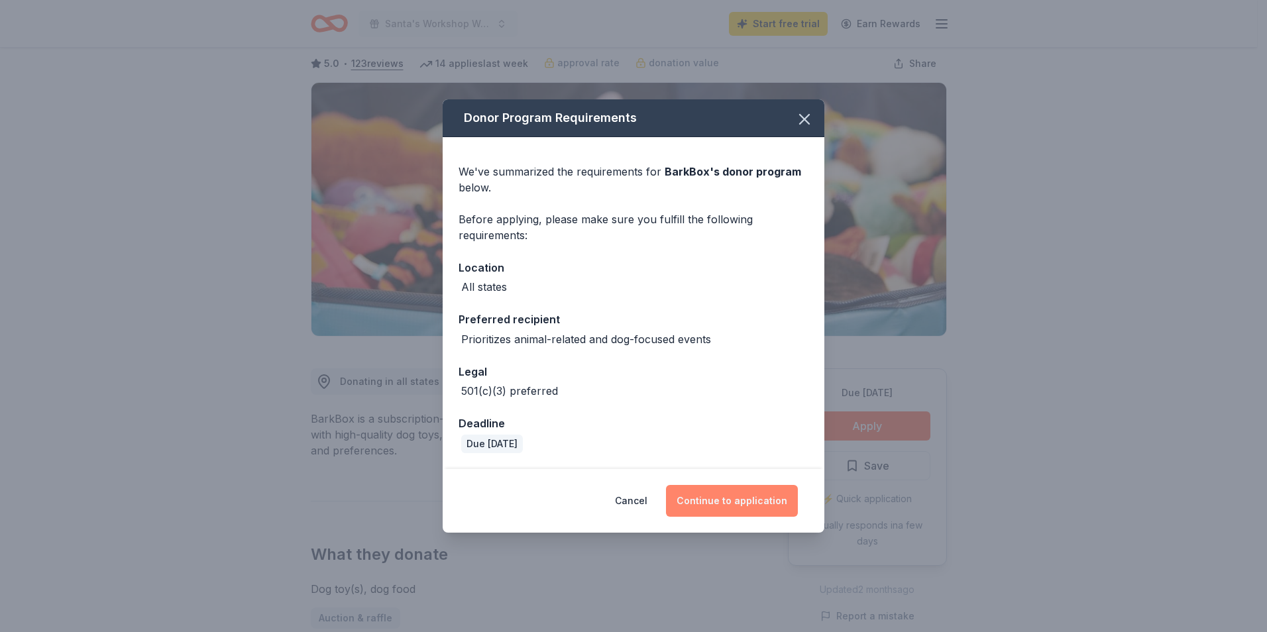
click at [696, 501] on button "Continue to application" at bounding box center [732, 501] width 132 height 32
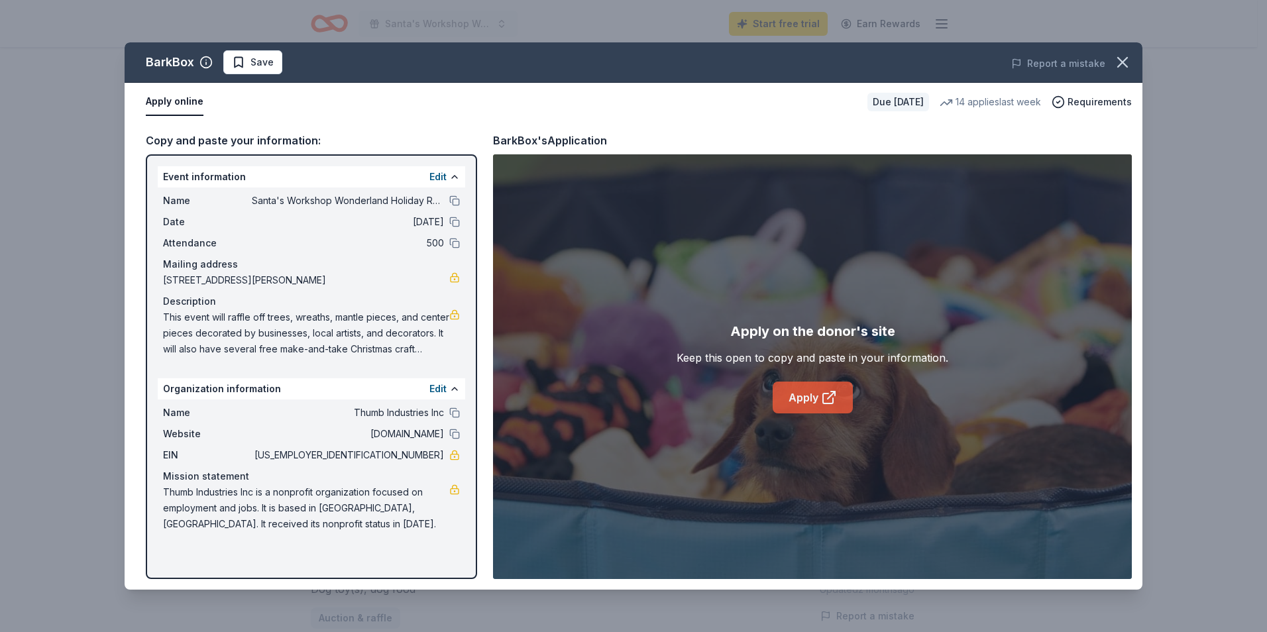
click at [815, 392] on link "Apply" at bounding box center [813, 398] width 80 height 32
